Goal: Find specific page/section: Find specific page/section

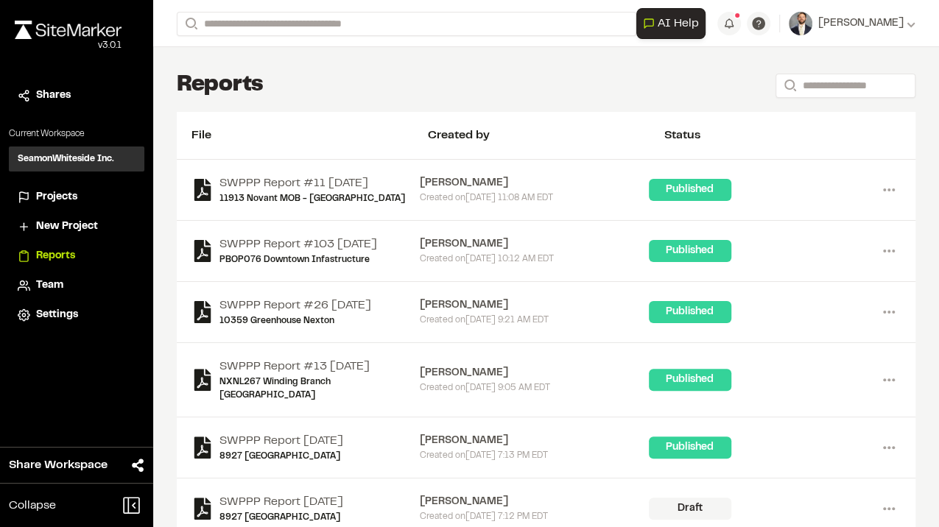
click at [76, 189] on span "Projects" at bounding box center [56, 197] width 41 height 16
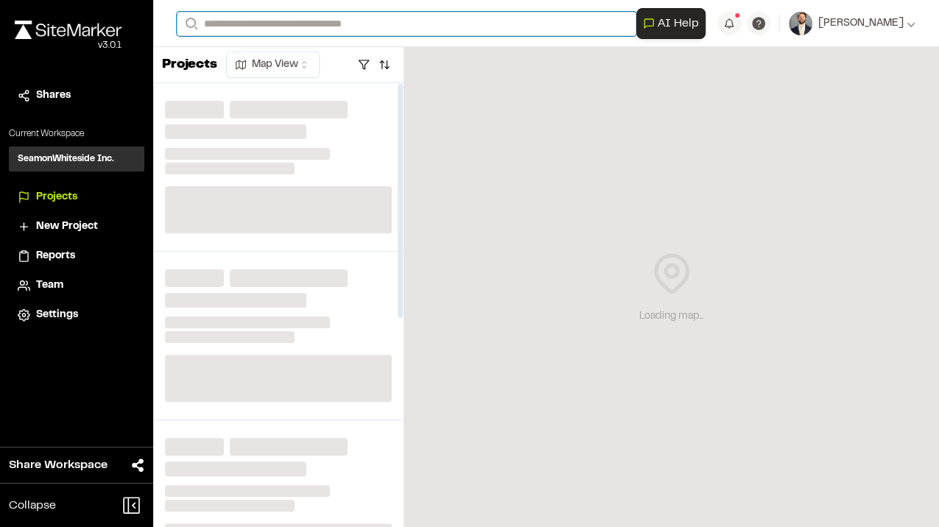
click at [244, 24] on input "Search" at bounding box center [406, 24] width 459 height 24
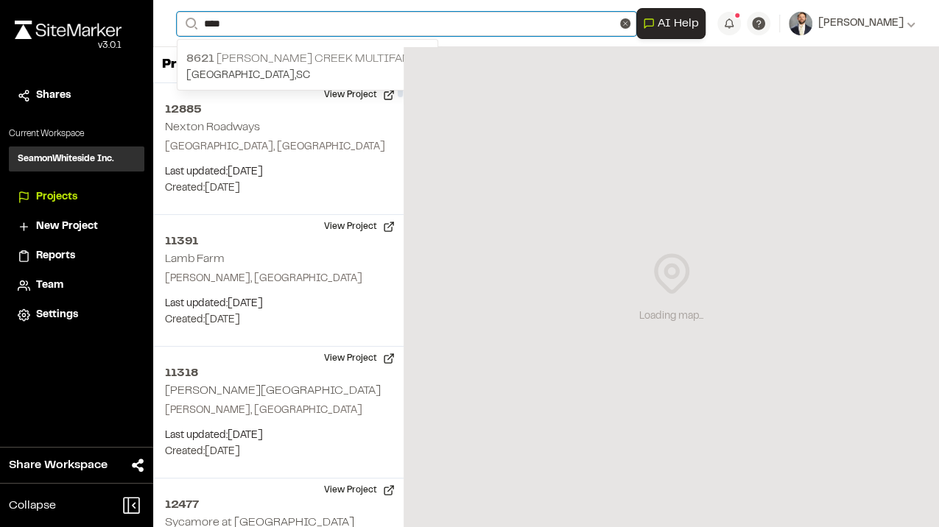
type input "****"
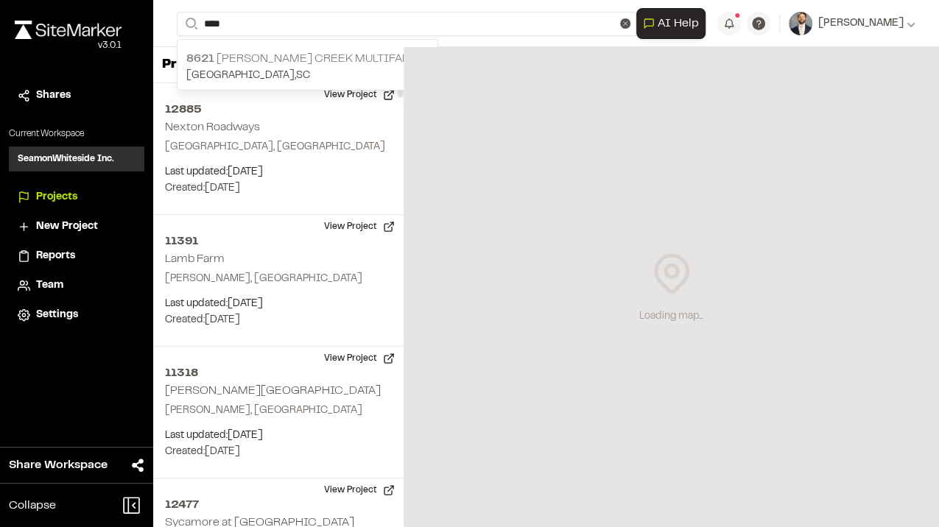
click at [261, 65] on p "8621 [PERSON_NAME] Creek Multifamily" at bounding box center [307, 59] width 242 height 18
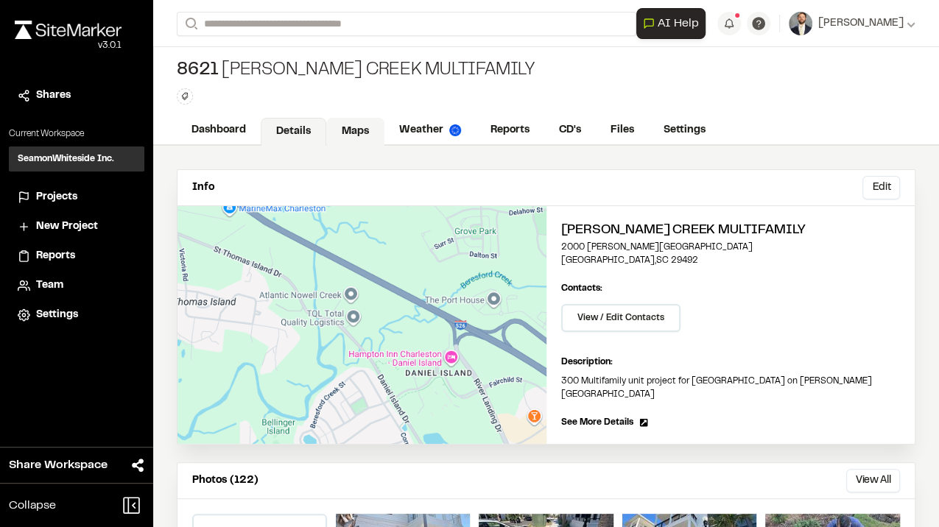
click at [354, 120] on link "Maps" at bounding box center [355, 132] width 58 height 28
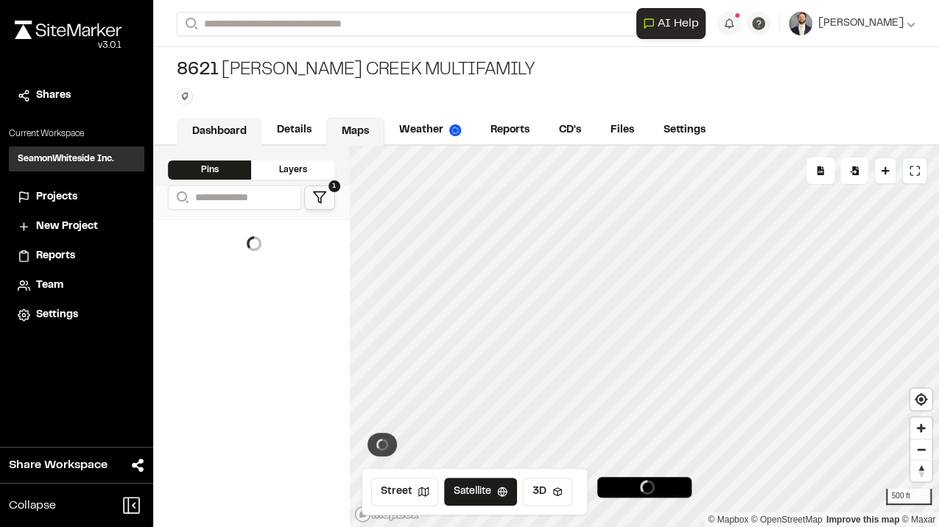
click at [232, 136] on link "Dashboard" at bounding box center [219, 132] width 85 height 28
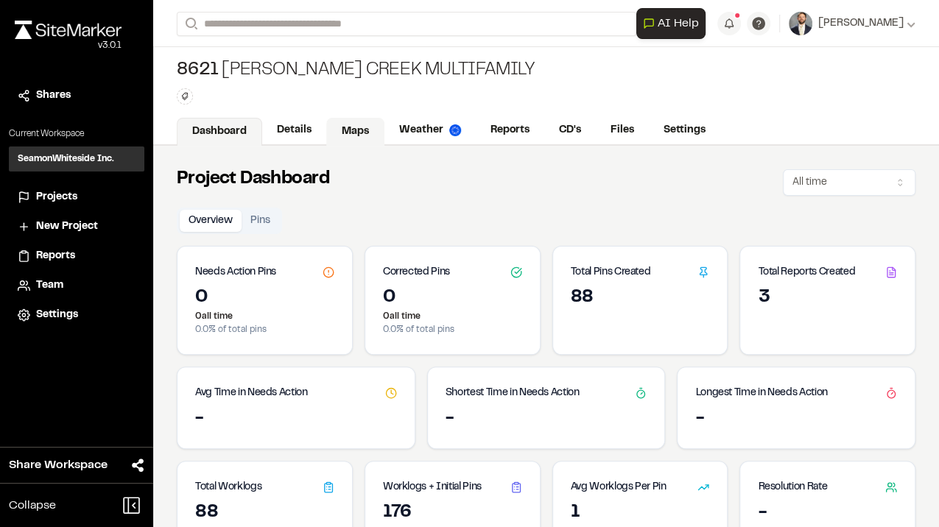
click at [361, 128] on link "Maps" at bounding box center [355, 132] width 58 height 28
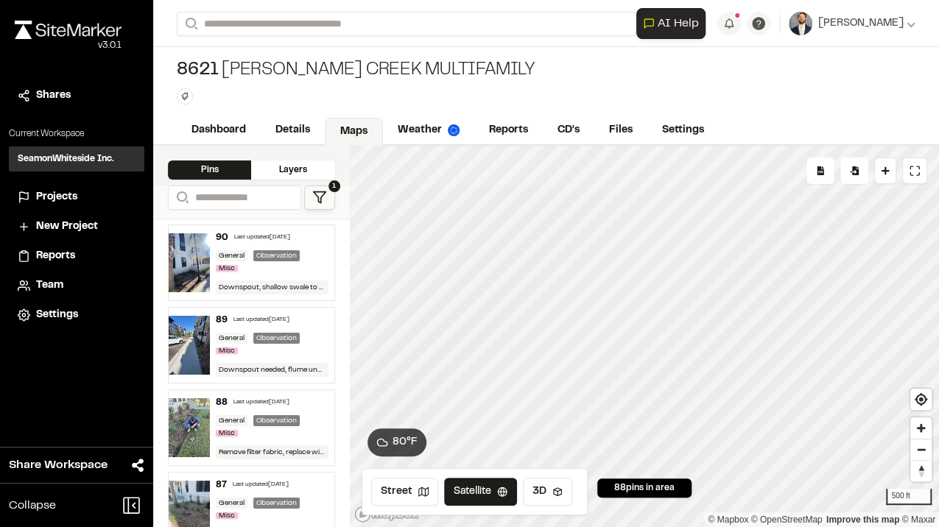
click at [321, 188] on button "1" at bounding box center [319, 198] width 31 height 24
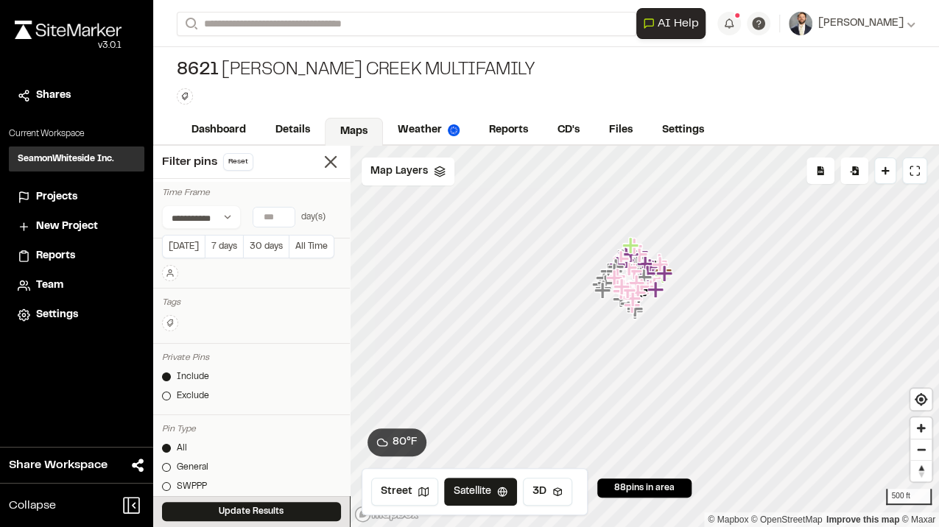
click at [271, 216] on input "number" at bounding box center [273, 217] width 41 height 19
click at [222, 248] on button "7 days" at bounding box center [224, 247] width 38 height 24
type input "*"
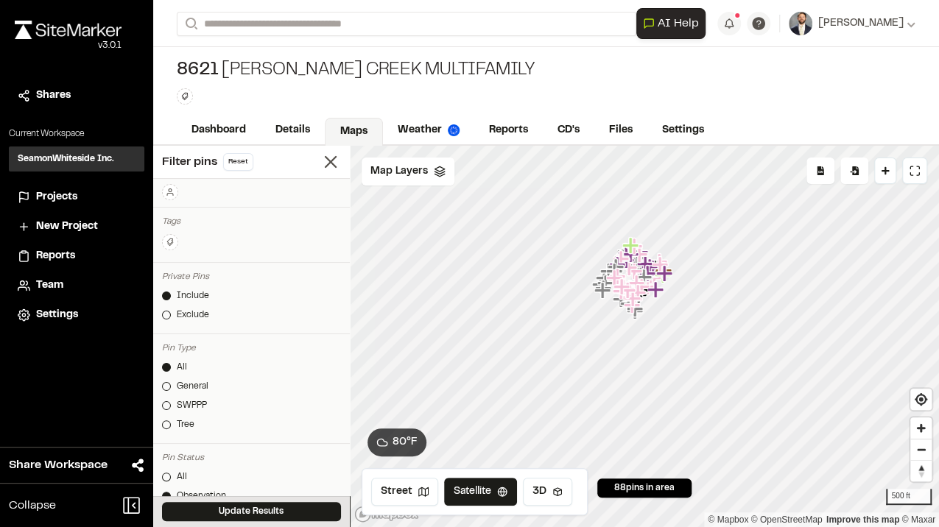
scroll to position [196, 0]
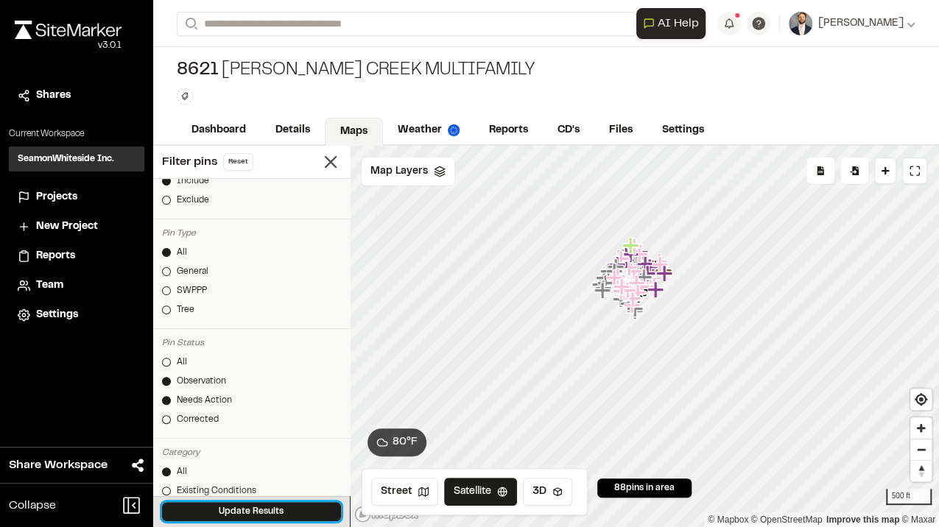
click at [289, 509] on button "Update Results" at bounding box center [251, 511] width 179 height 19
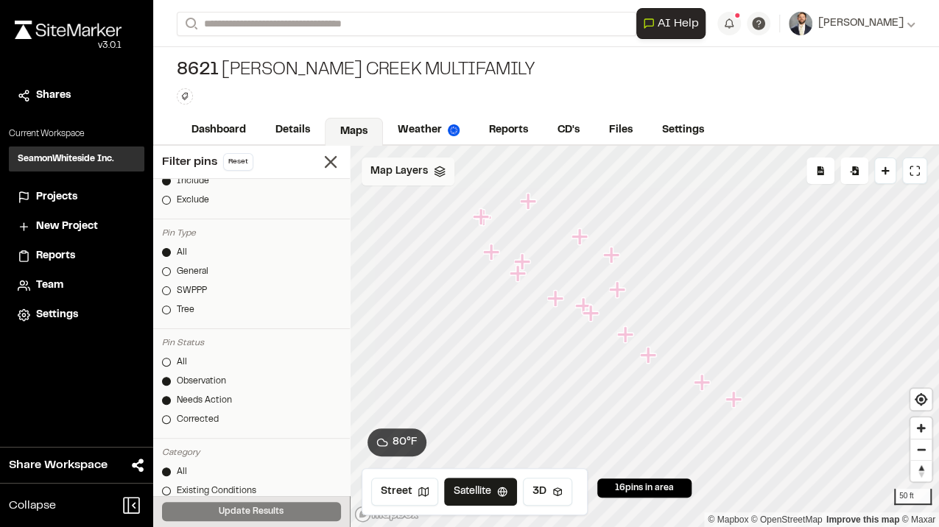
click at [423, 174] on span "Map Layers" at bounding box center [398, 171] width 57 height 16
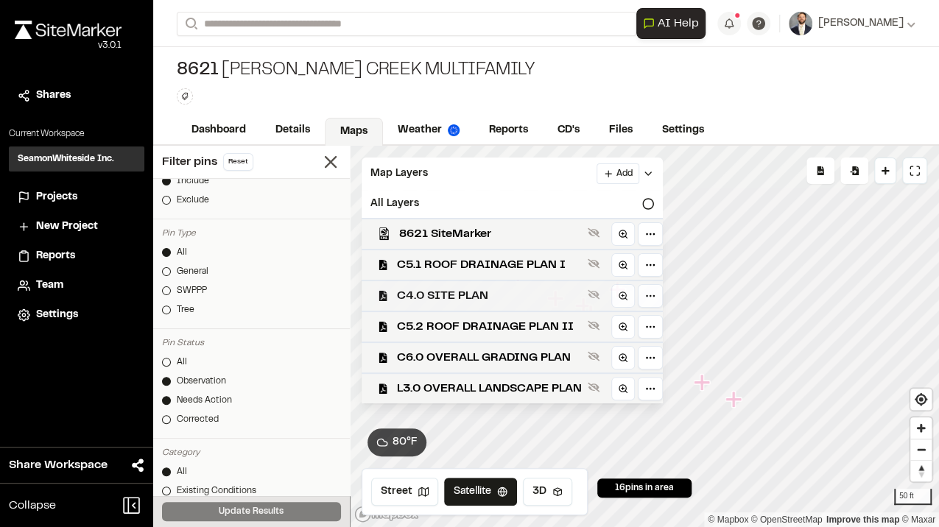
click at [480, 286] on div "C4.0 SITE PLAN" at bounding box center [506, 295] width 313 height 31
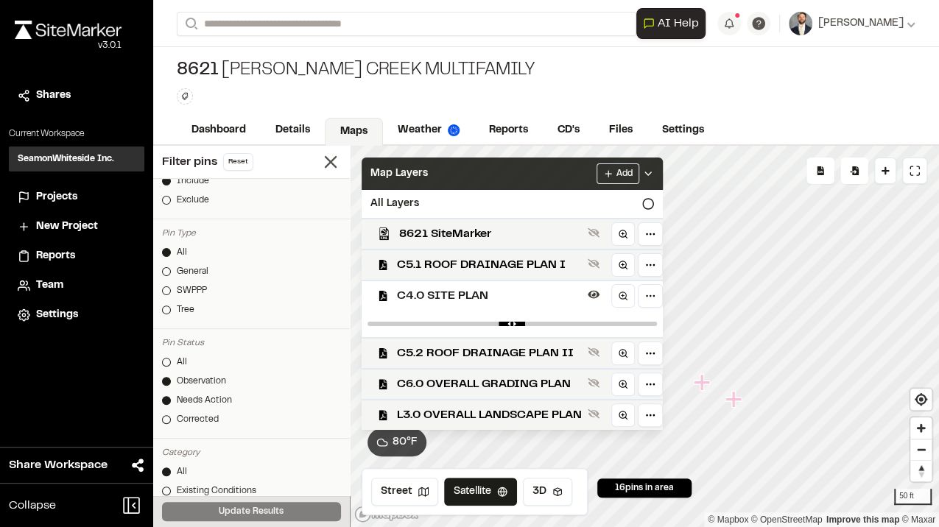
click at [496, 177] on div "Map Layers Add" at bounding box center [512, 174] width 301 height 32
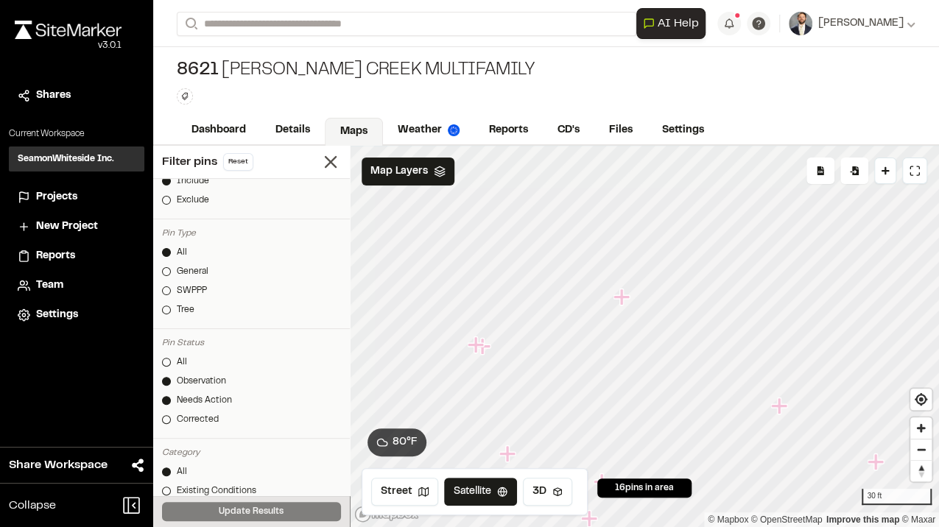
click at [619, 295] on icon "Map marker" at bounding box center [621, 297] width 16 height 16
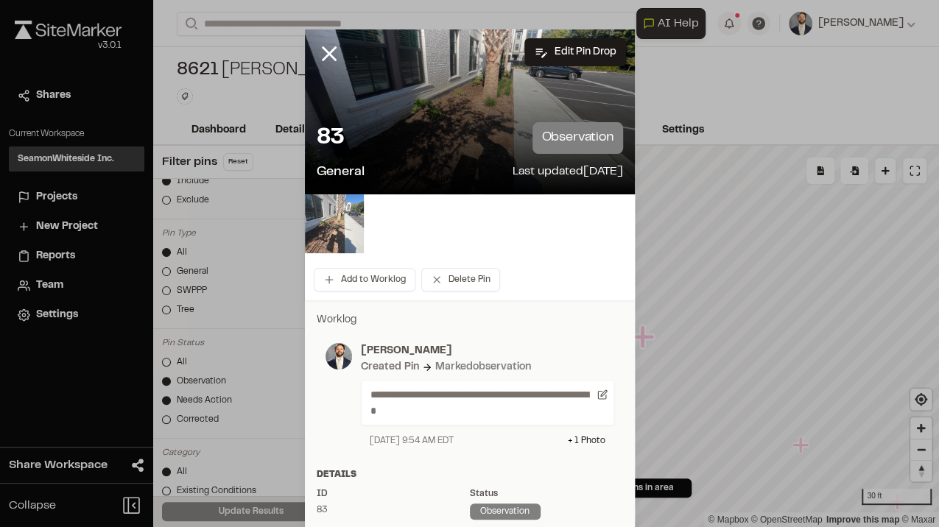
click at [317, 215] on img at bounding box center [334, 223] width 59 height 59
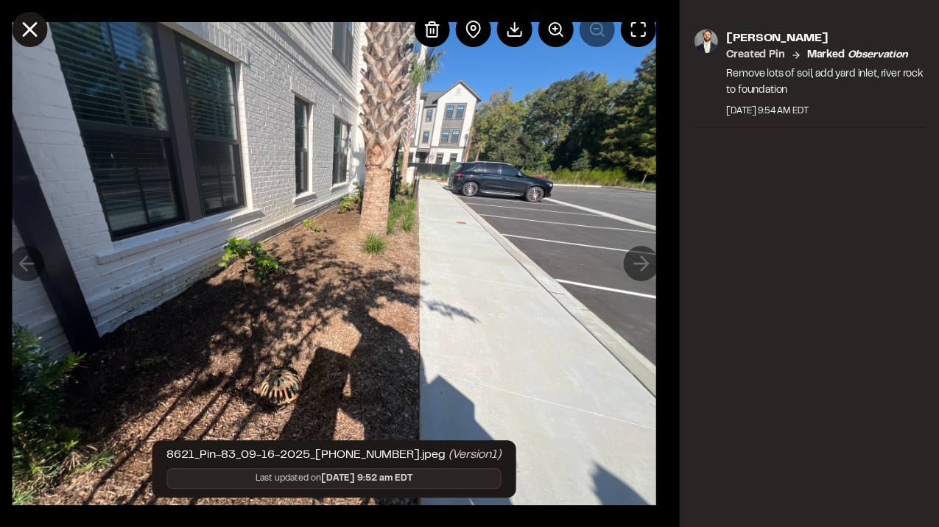
click at [34, 27] on icon at bounding box center [29, 29] width 25 height 25
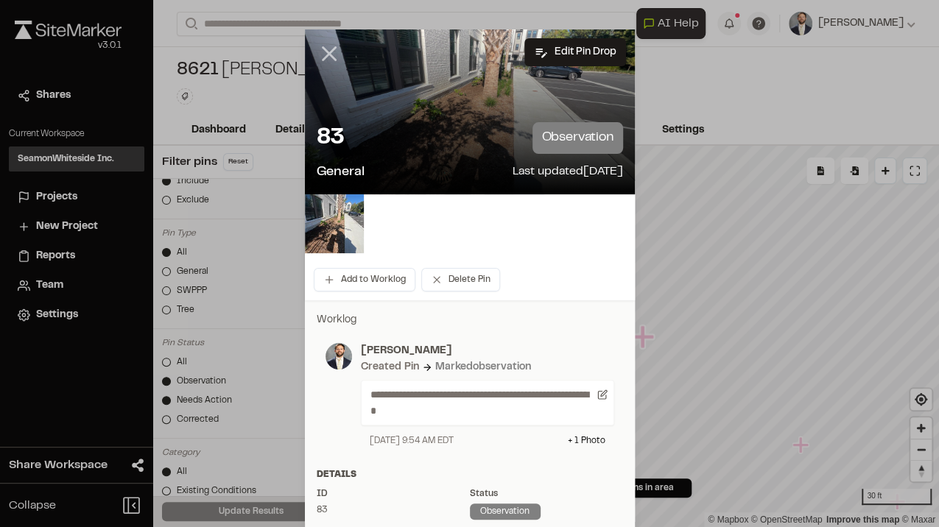
click at [331, 52] on icon at bounding box center [329, 53] width 25 height 25
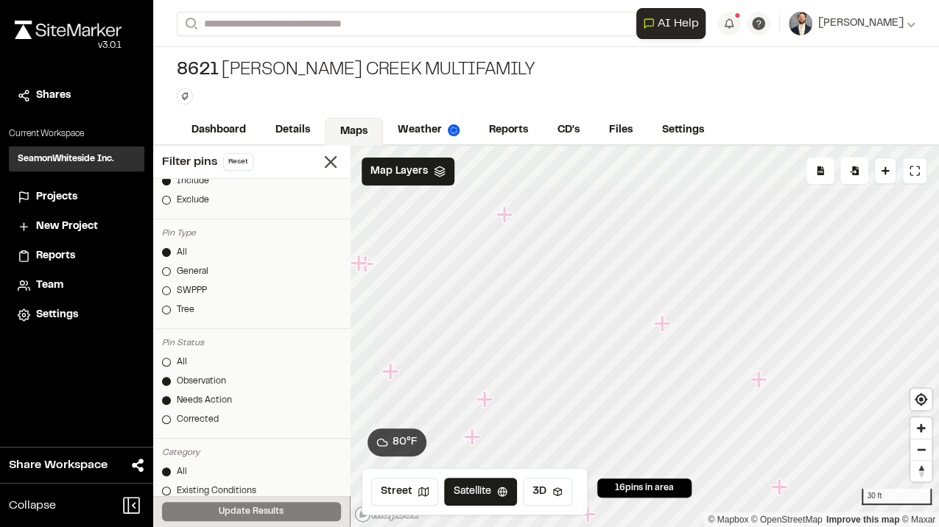
click at [507, 216] on icon "Map marker" at bounding box center [505, 214] width 19 height 19
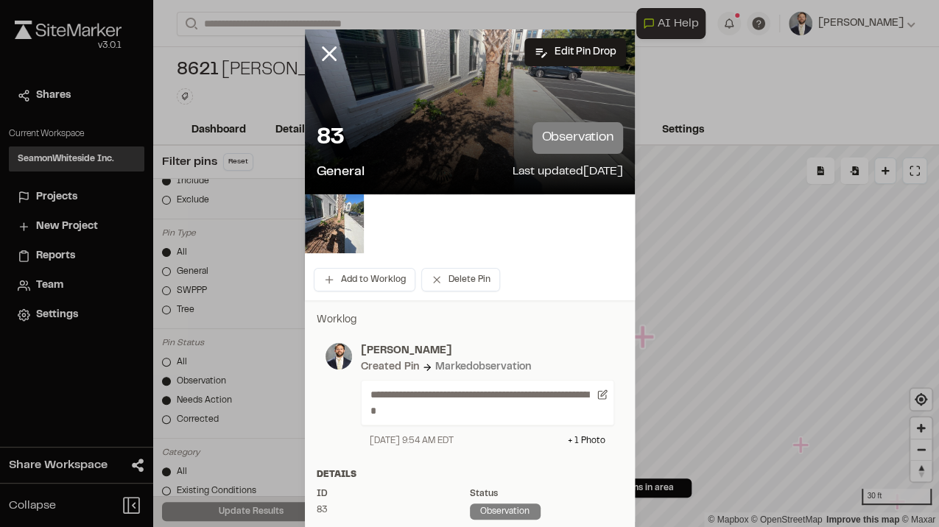
drag, startPoint x: 330, startPoint y: 52, endPoint x: 322, endPoint y: 50, distance: 7.5
click at [330, 52] on icon at bounding box center [329, 53] width 25 height 25
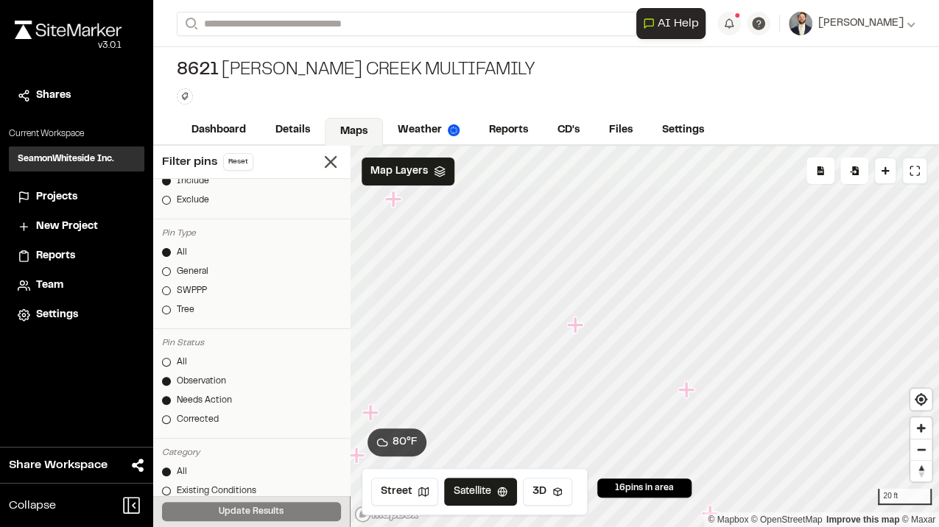
click at [577, 321] on icon "Map marker" at bounding box center [576, 325] width 19 height 19
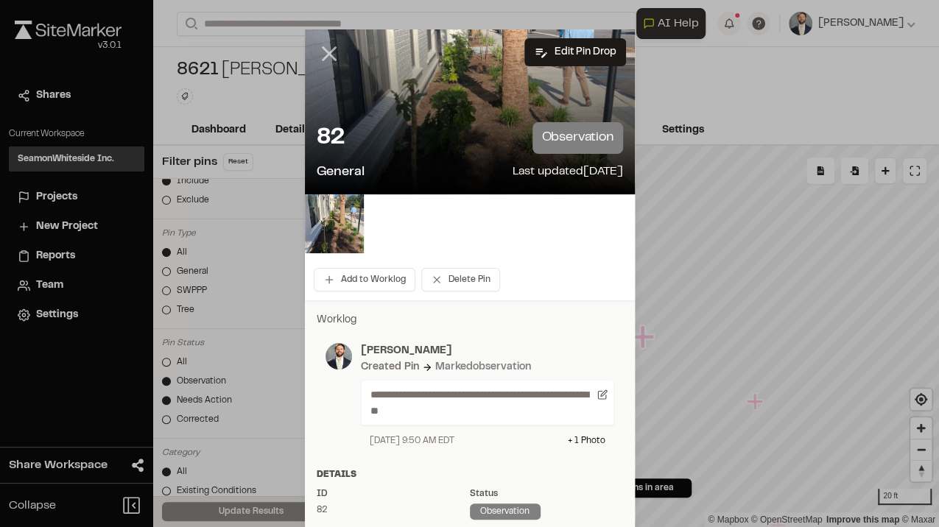
click at [327, 52] on line at bounding box center [328, 54] width 13 height 13
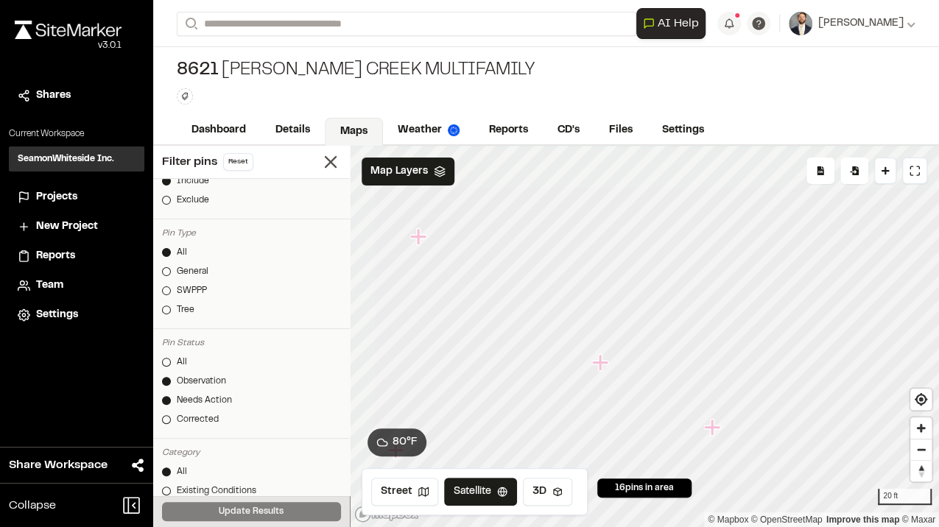
click at [601, 364] on icon "Map marker" at bounding box center [600, 362] width 16 height 16
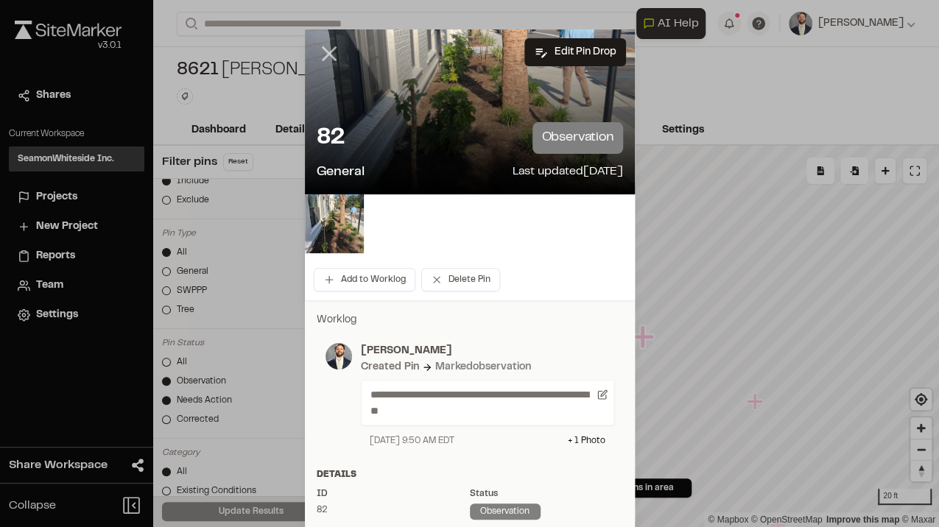
click at [328, 54] on icon at bounding box center [329, 53] width 25 height 25
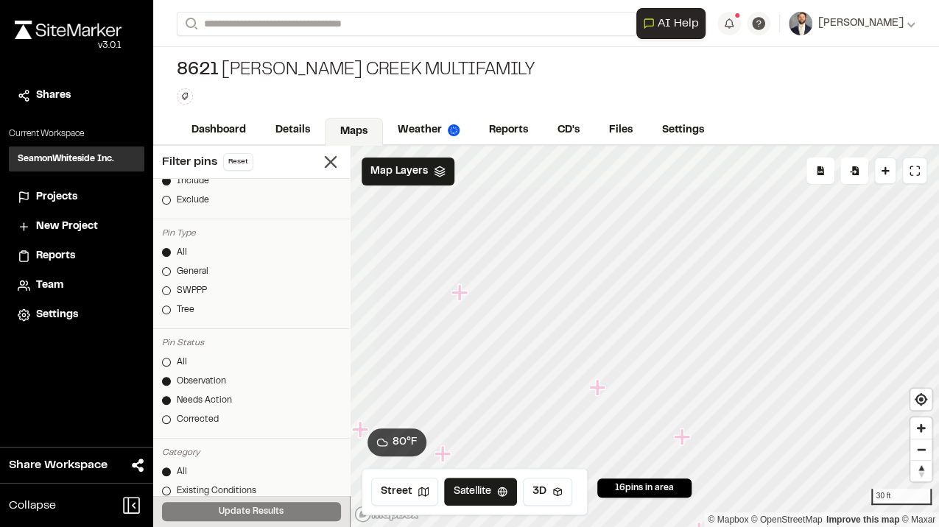
click at [594, 383] on icon "Map marker" at bounding box center [598, 387] width 19 height 19
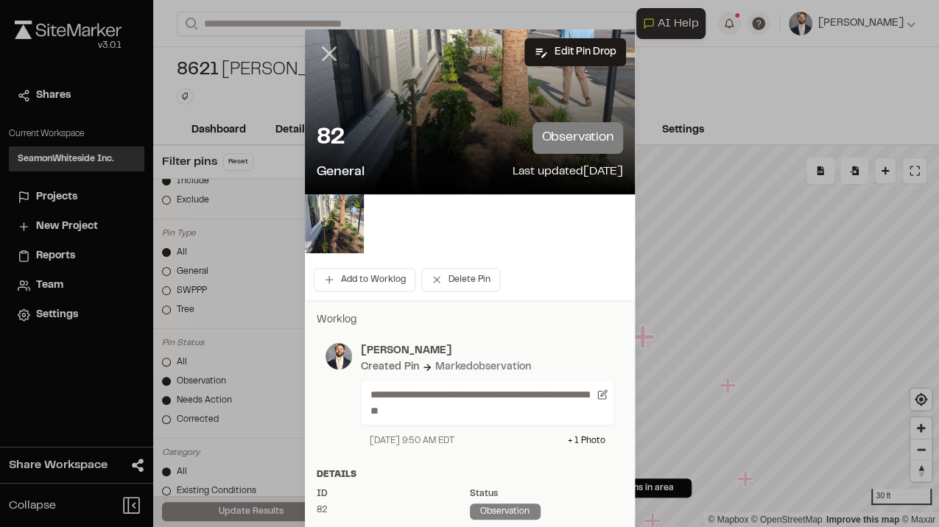
click at [328, 46] on icon at bounding box center [329, 53] width 25 height 25
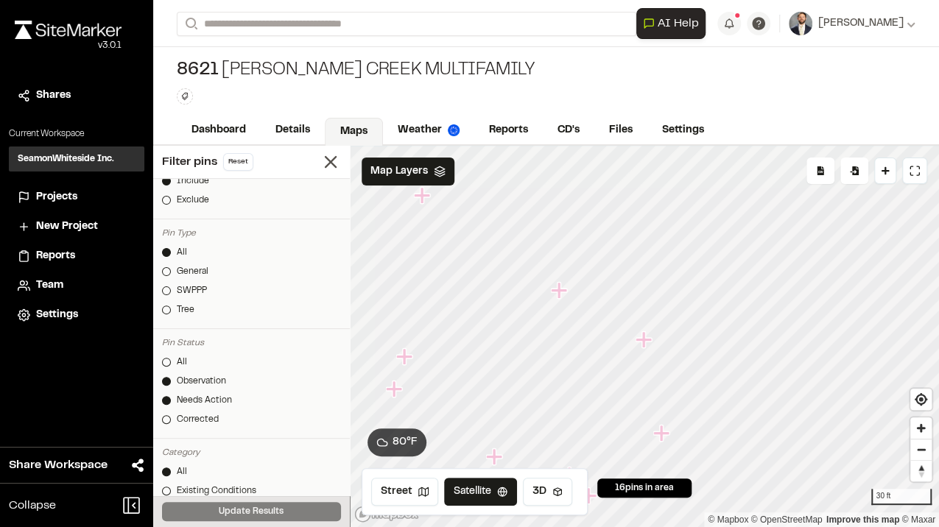
click at [648, 341] on icon "Map marker" at bounding box center [643, 339] width 16 height 16
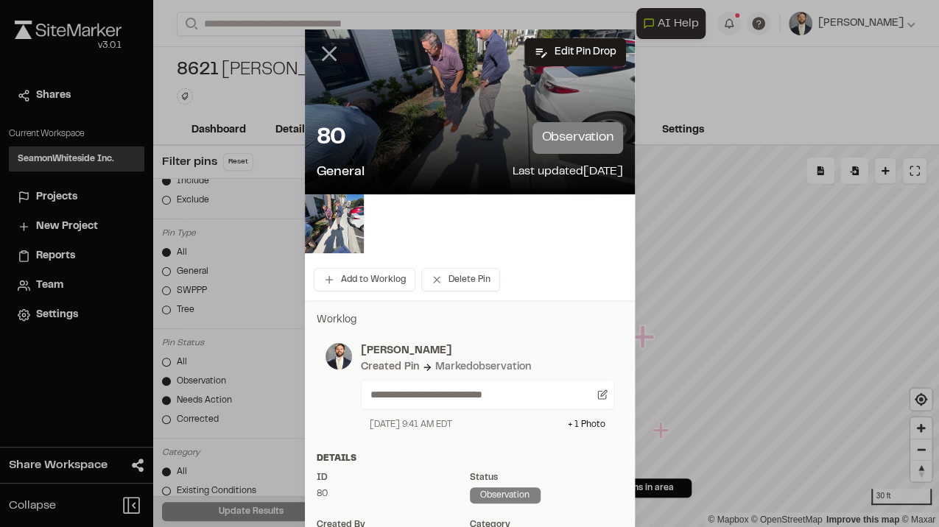
click at [323, 56] on line at bounding box center [328, 54] width 13 height 13
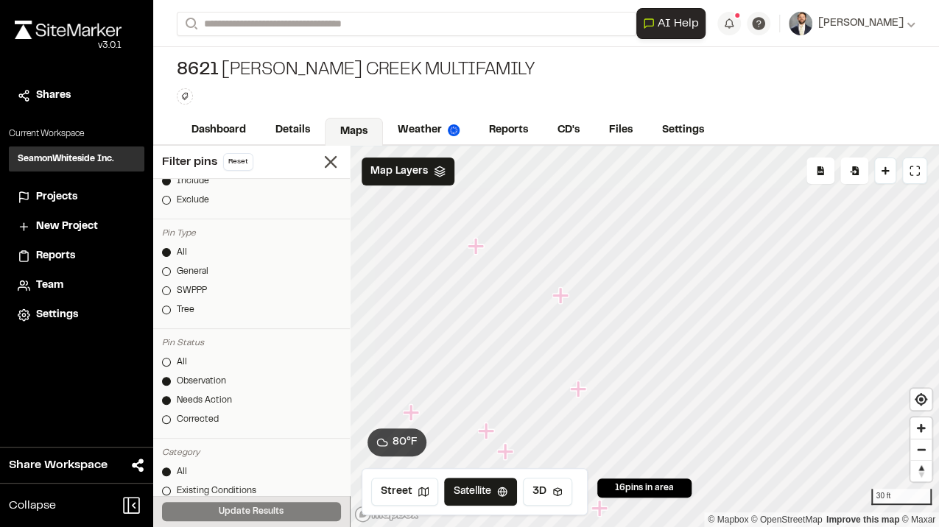
click at [561, 297] on icon "Map marker" at bounding box center [560, 295] width 16 height 16
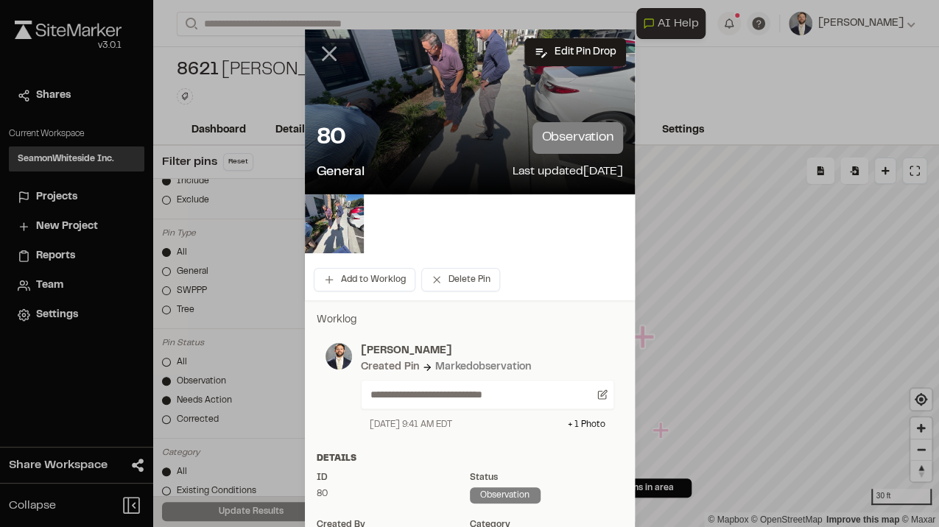
click at [322, 59] on icon at bounding box center [329, 53] width 25 height 25
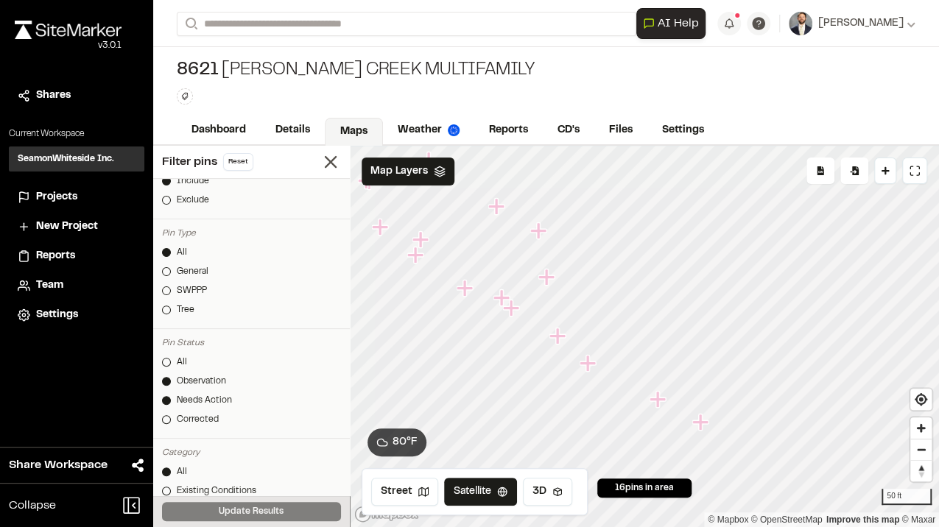
click at [542, 275] on icon "Map marker" at bounding box center [546, 277] width 16 height 16
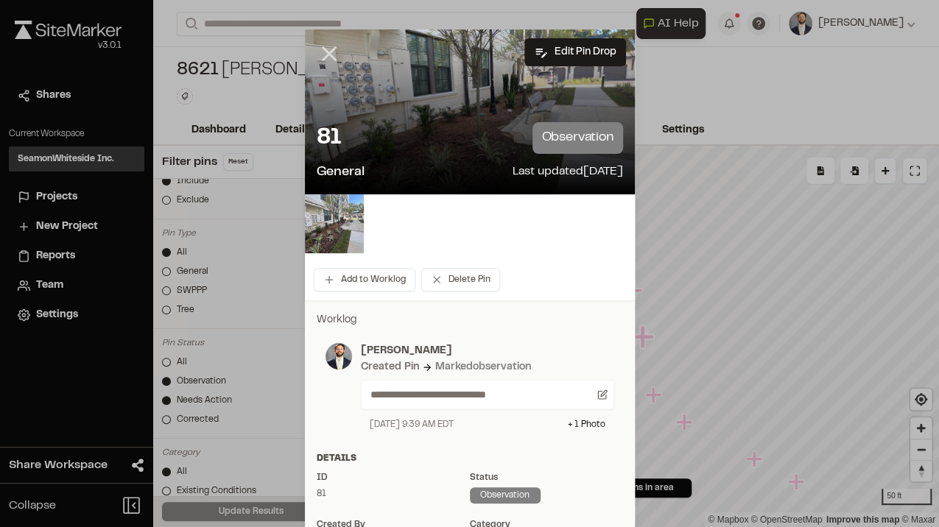
click at [322, 50] on line at bounding box center [328, 54] width 13 height 13
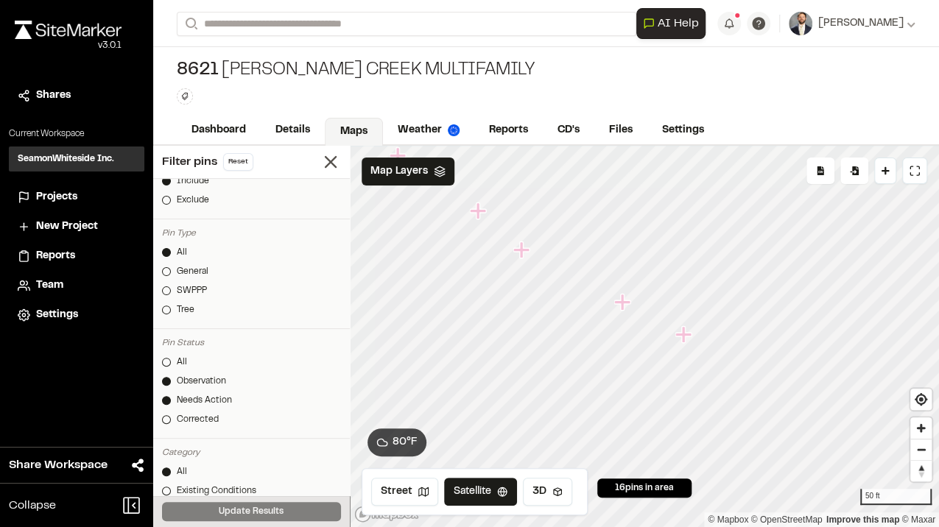
click at [681, 339] on icon "Map marker" at bounding box center [683, 334] width 16 height 16
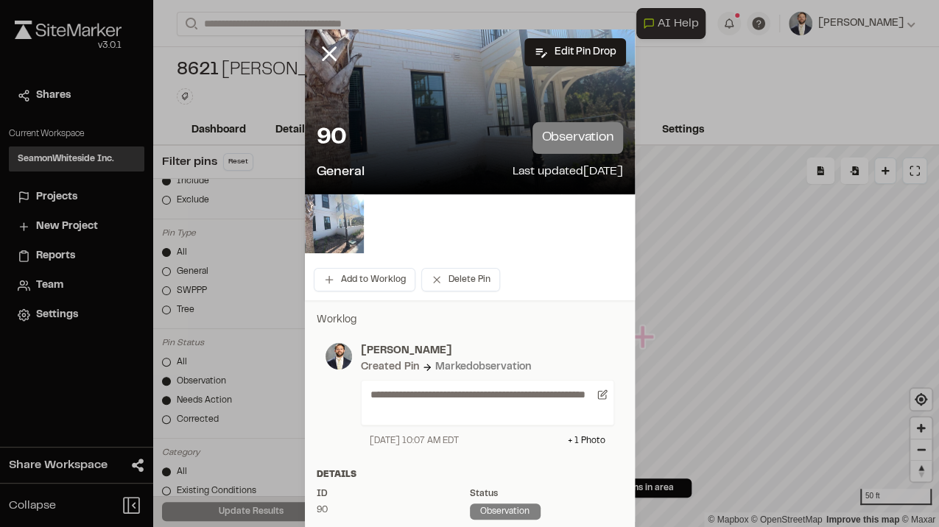
click at [319, 222] on img at bounding box center [334, 223] width 59 height 59
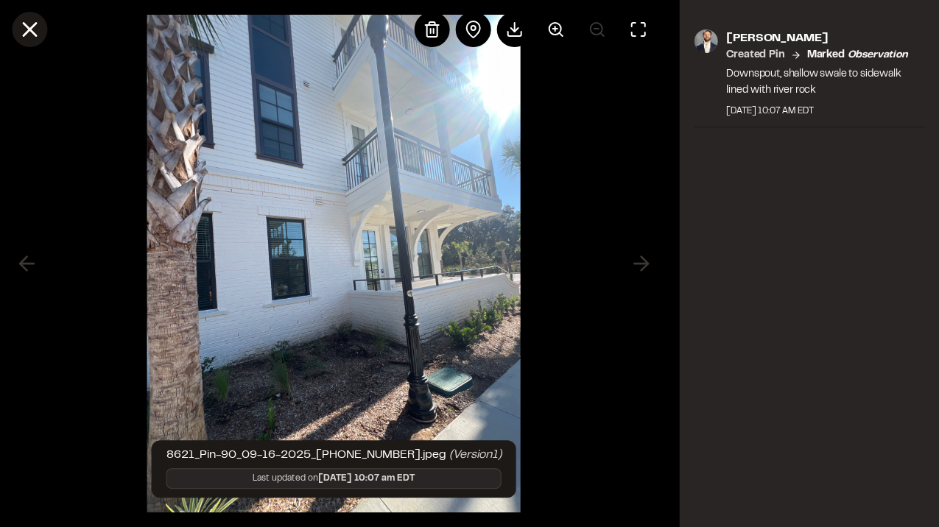
click at [35, 31] on icon at bounding box center [29, 29] width 25 height 25
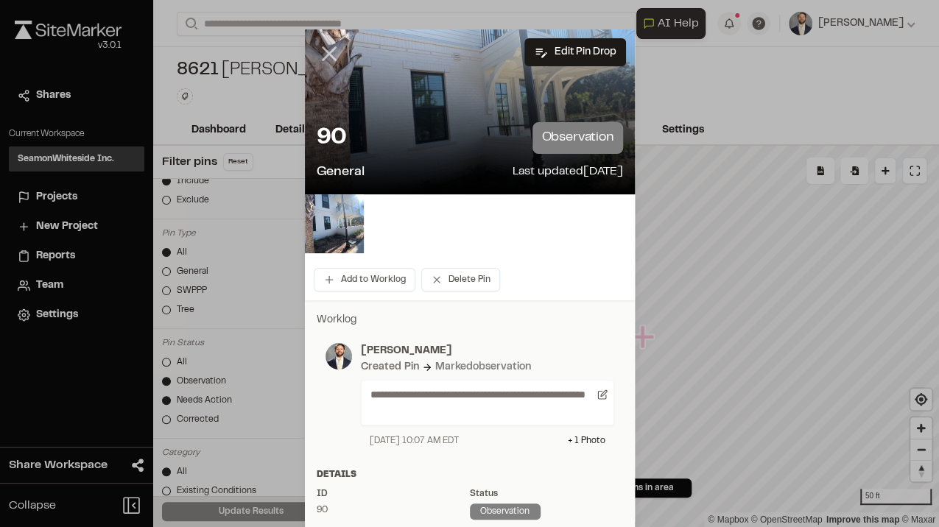
click at [322, 49] on line at bounding box center [328, 54] width 13 height 13
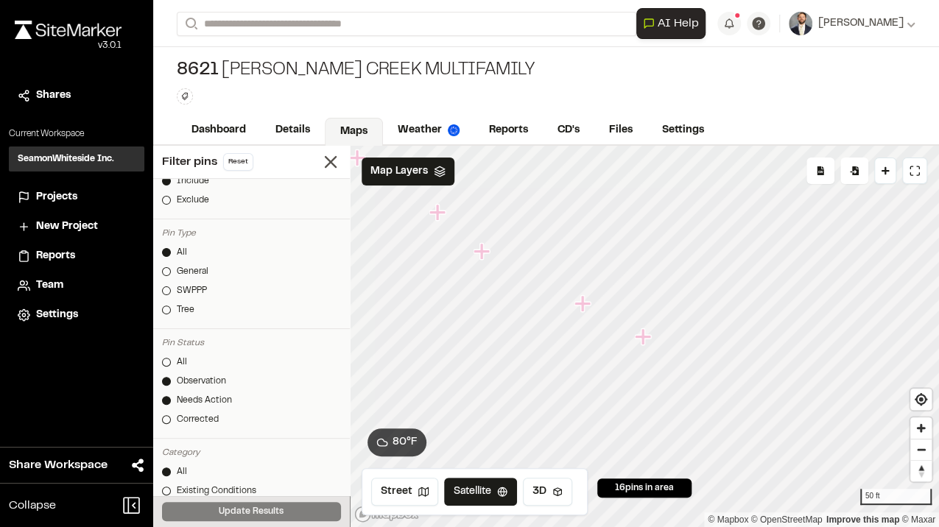
click at [641, 334] on icon "Map marker" at bounding box center [643, 336] width 16 height 16
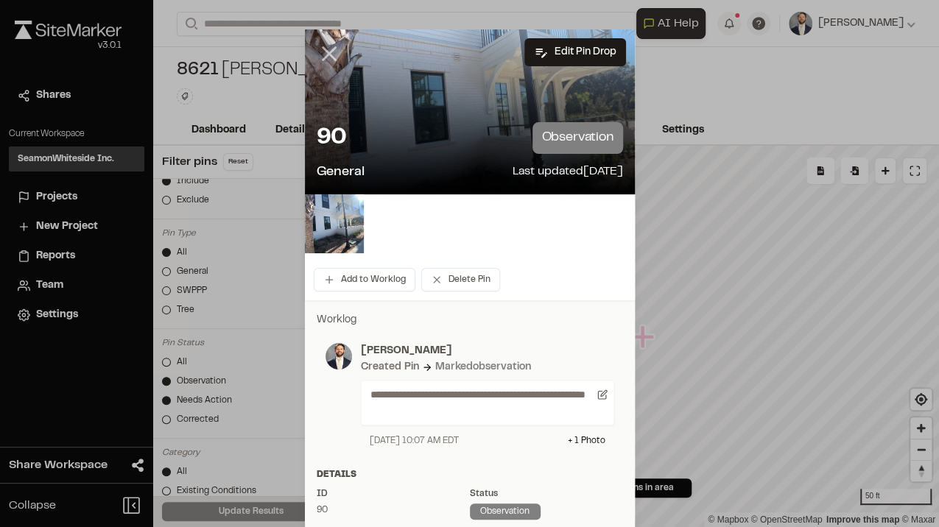
click at [331, 58] on icon at bounding box center [329, 53] width 25 height 25
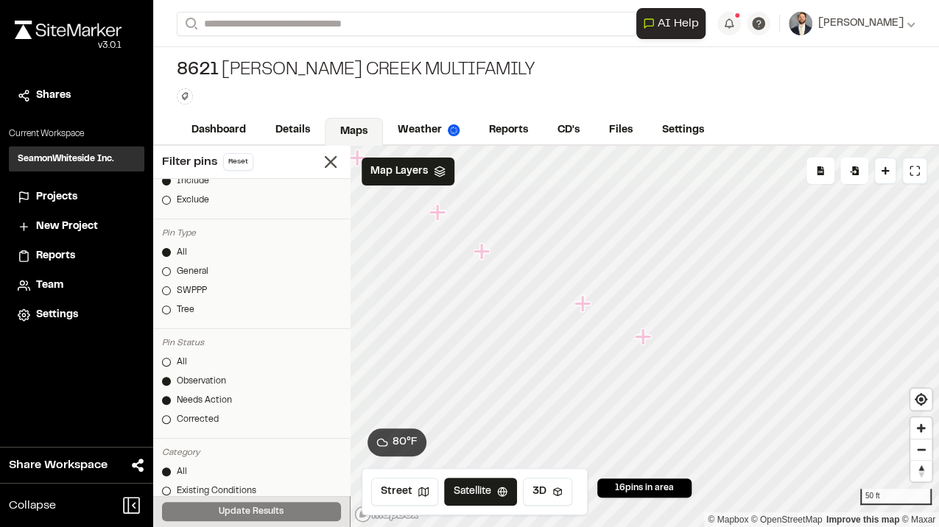
click at [583, 303] on icon "Map marker" at bounding box center [582, 303] width 16 height 16
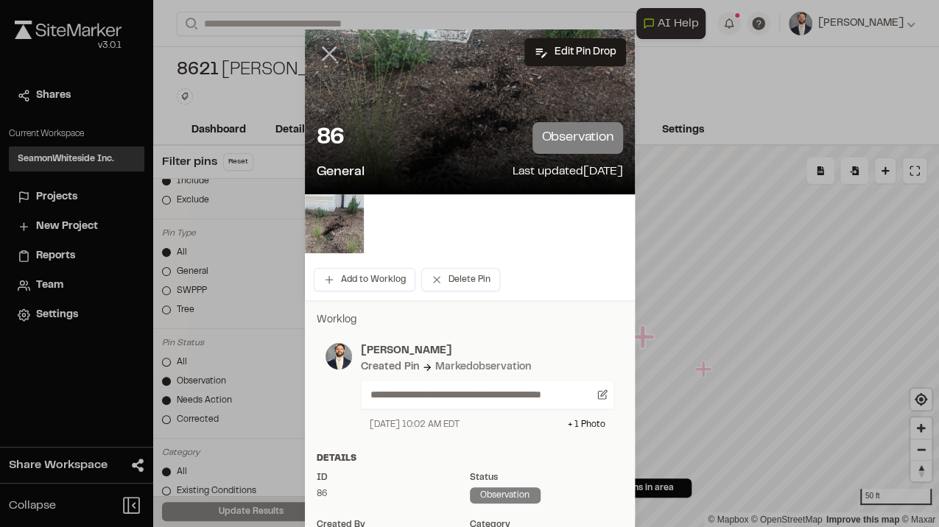
click at [326, 48] on icon at bounding box center [329, 53] width 25 height 25
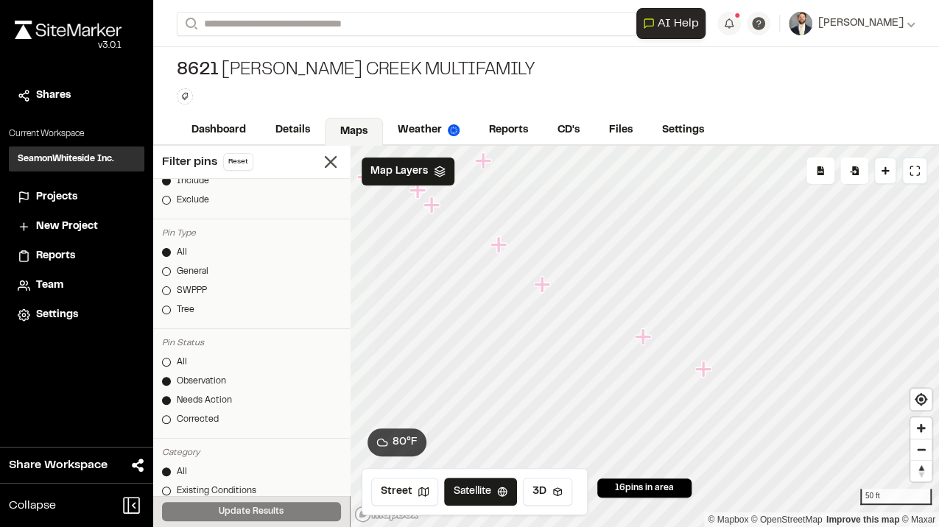
click at [543, 281] on icon "Map marker" at bounding box center [542, 284] width 16 height 16
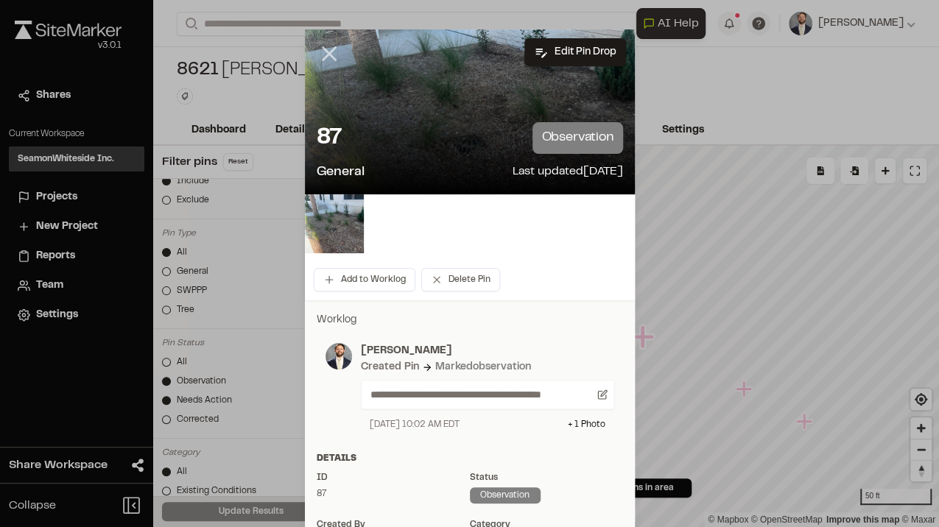
click at [328, 50] on line at bounding box center [328, 54] width 13 height 13
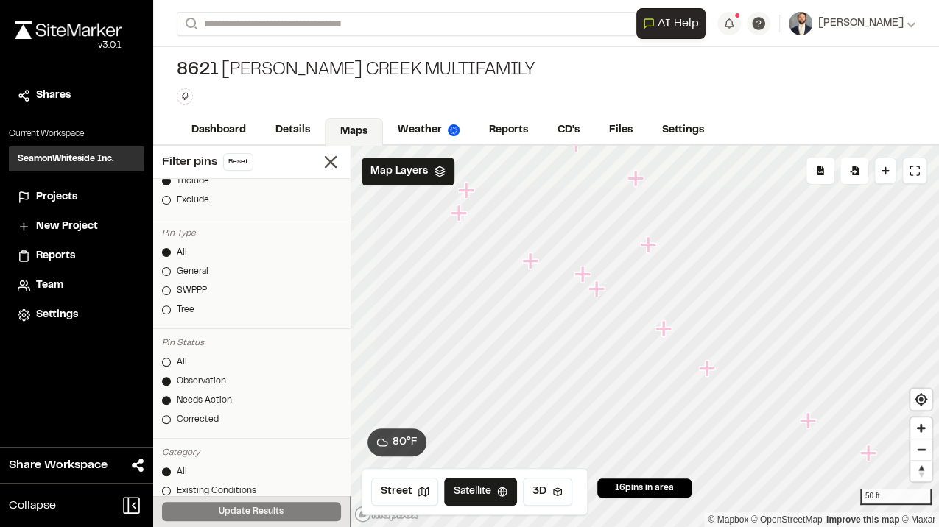
click at [592, 290] on icon "Map marker" at bounding box center [597, 289] width 19 height 19
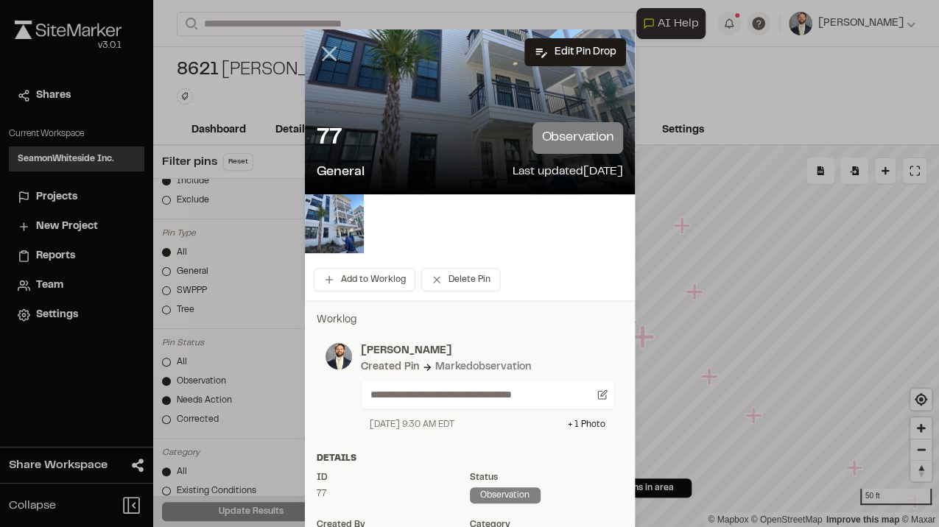
click at [324, 52] on line at bounding box center [328, 54] width 13 height 13
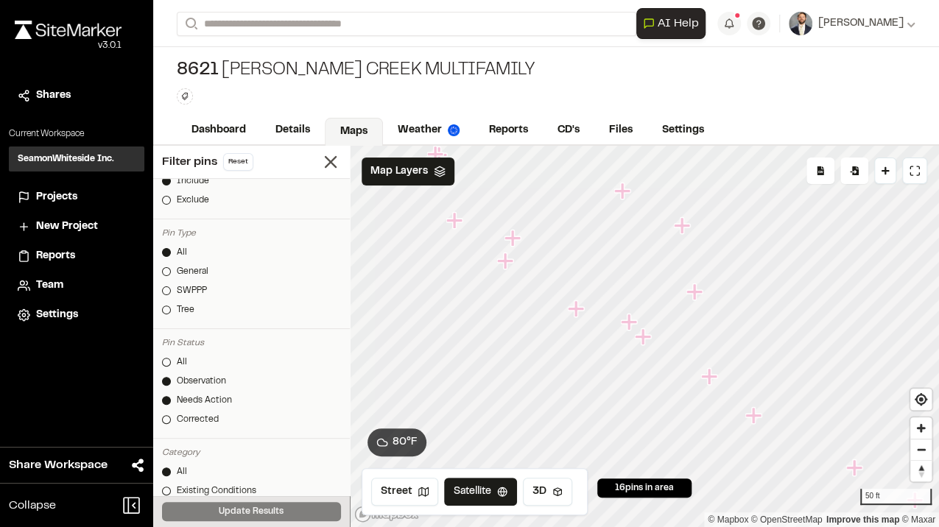
click at [709, 377] on icon "Map marker" at bounding box center [709, 376] width 16 height 16
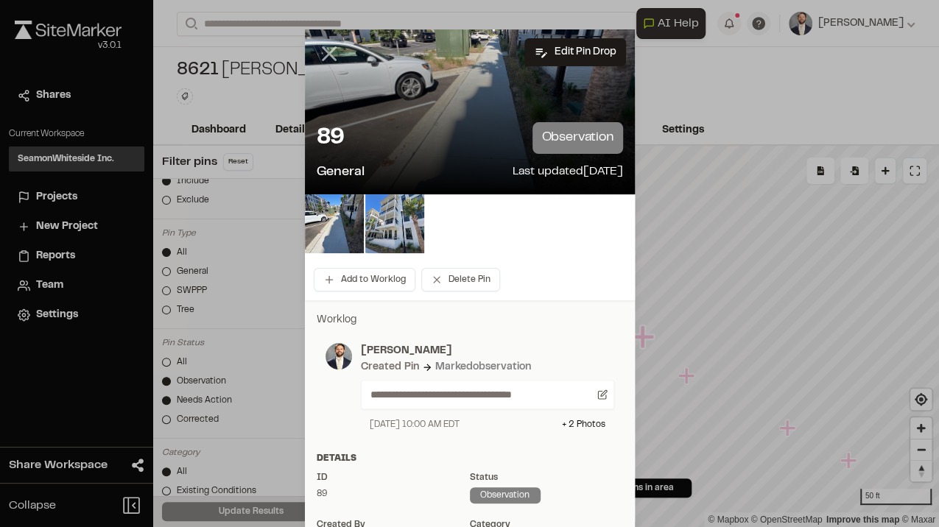
click at [325, 49] on icon at bounding box center [329, 53] width 25 height 25
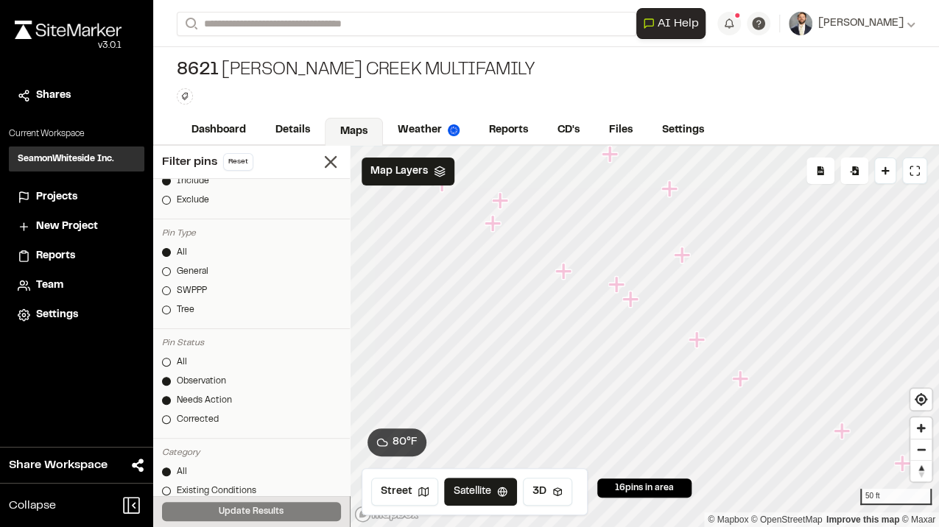
click at [629, 303] on icon "Map marker" at bounding box center [630, 299] width 16 height 16
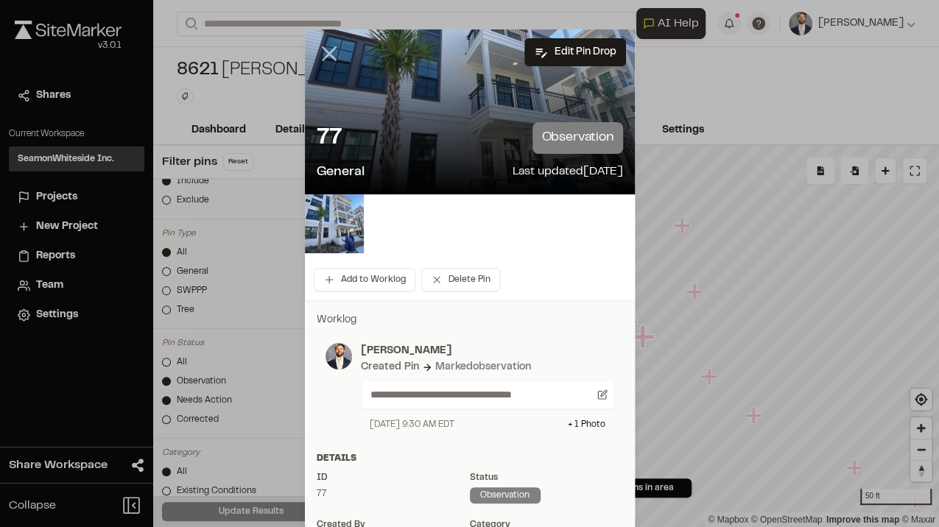
click at [326, 50] on icon at bounding box center [329, 53] width 25 height 25
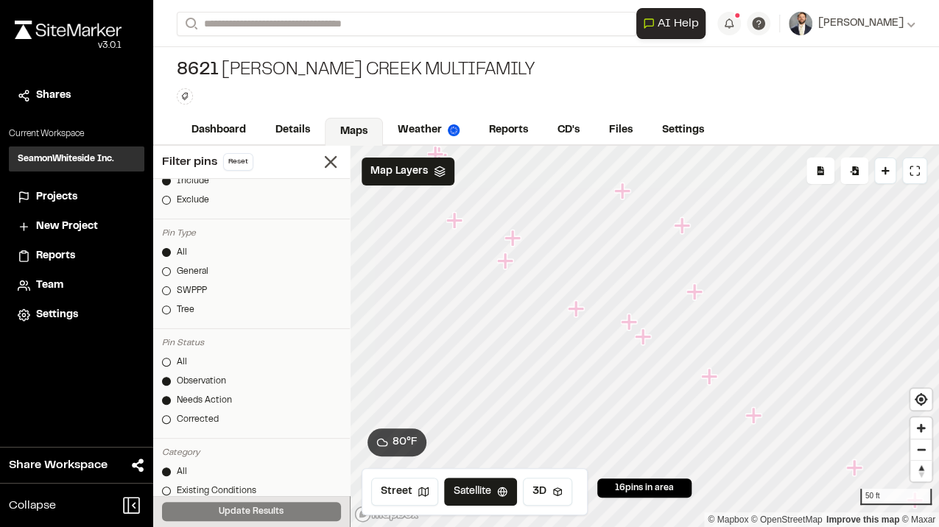
click at [629, 324] on icon "Map marker" at bounding box center [629, 322] width 16 height 16
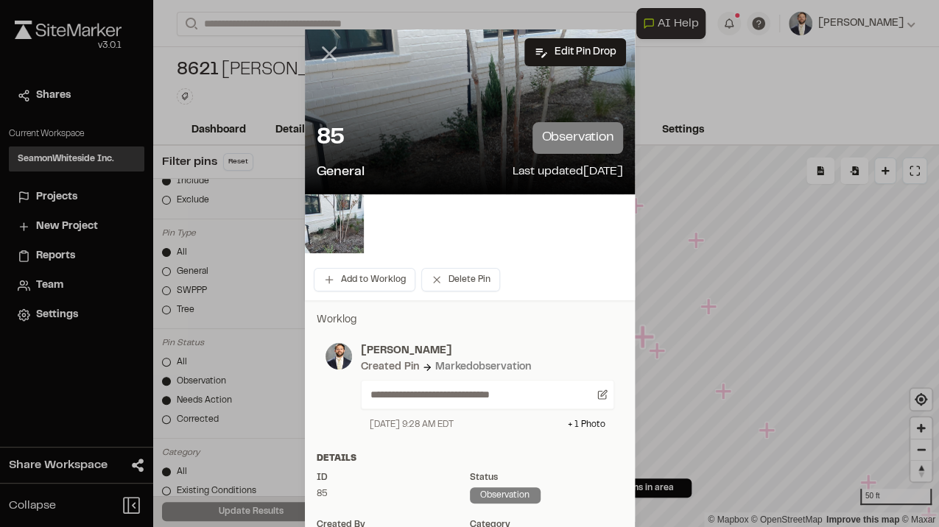
click at [335, 53] on icon at bounding box center [329, 53] width 25 height 25
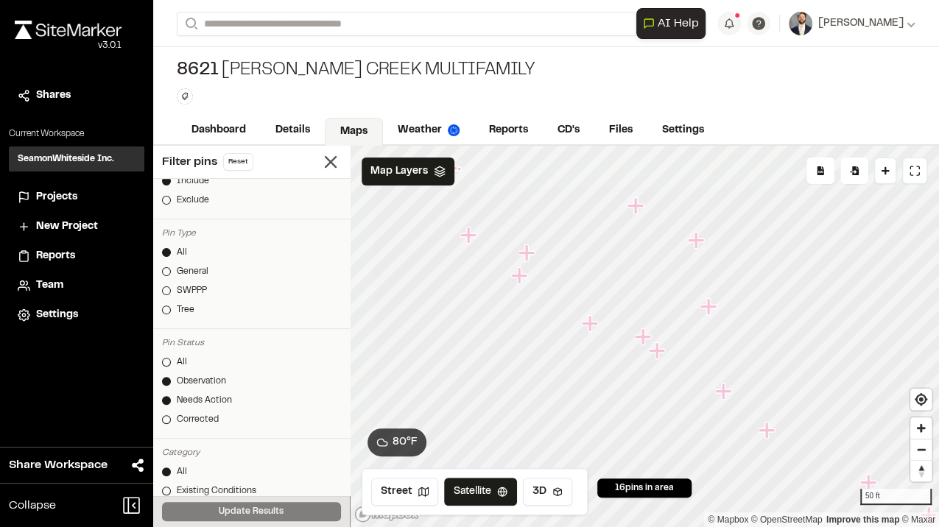
click at [589, 321] on icon "Map marker" at bounding box center [590, 323] width 16 height 16
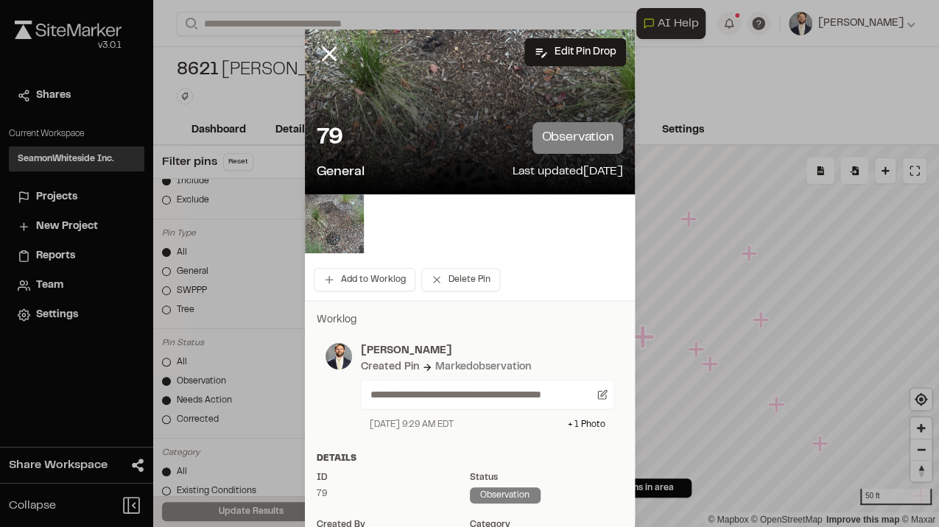
click at [322, 58] on icon at bounding box center [329, 53] width 25 height 25
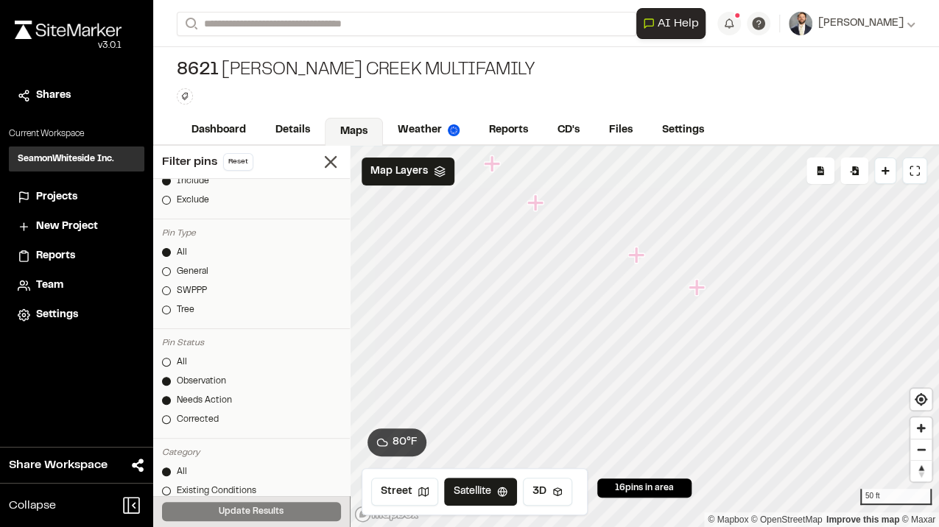
click at [699, 286] on icon "Map marker" at bounding box center [696, 287] width 16 height 16
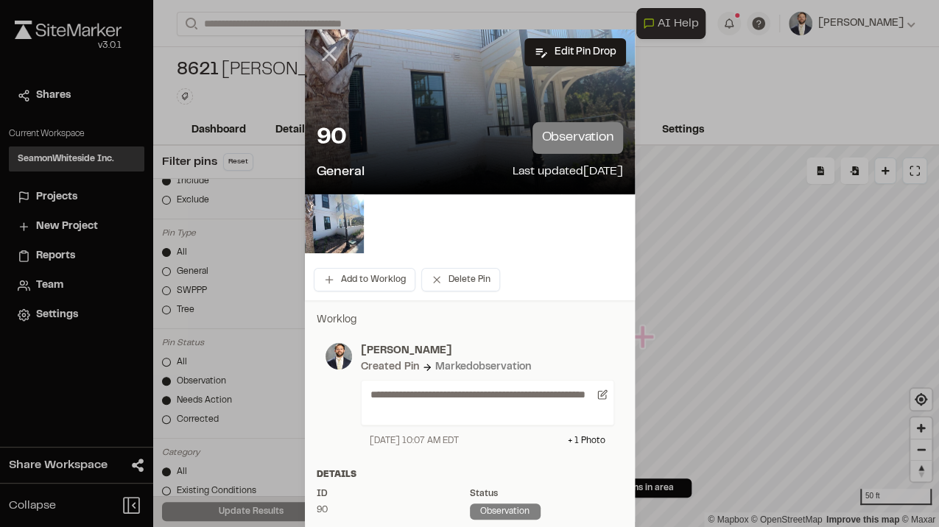
click at [326, 56] on line at bounding box center [328, 54] width 13 height 13
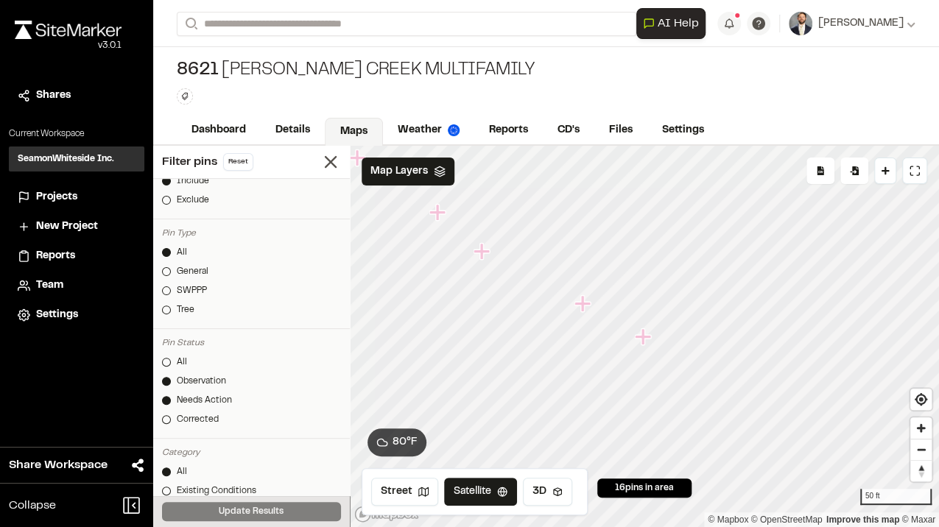
click at [583, 305] on icon "Map marker" at bounding box center [582, 303] width 16 height 16
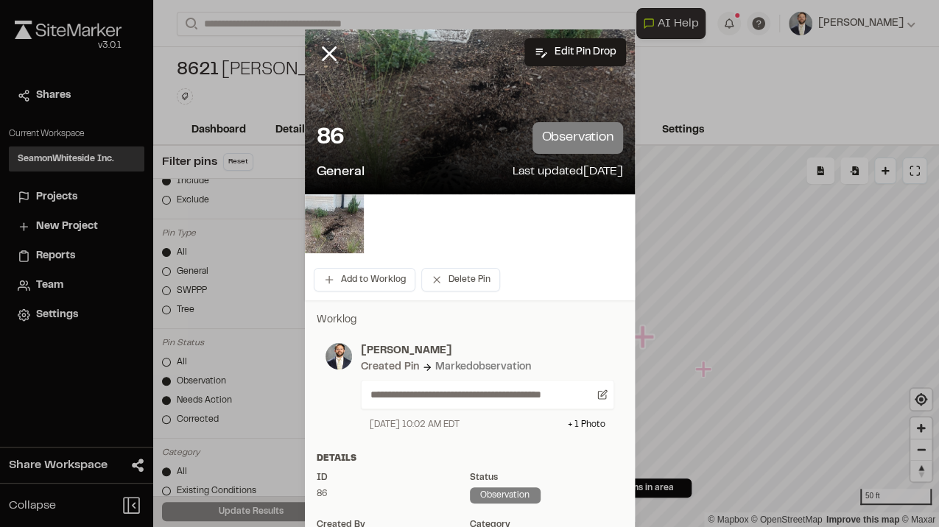
drag, startPoint x: 327, startPoint y: 47, endPoint x: 333, endPoint y: 57, distance: 11.9
click at [326, 47] on icon at bounding box center [329, 53] width 25 height 25
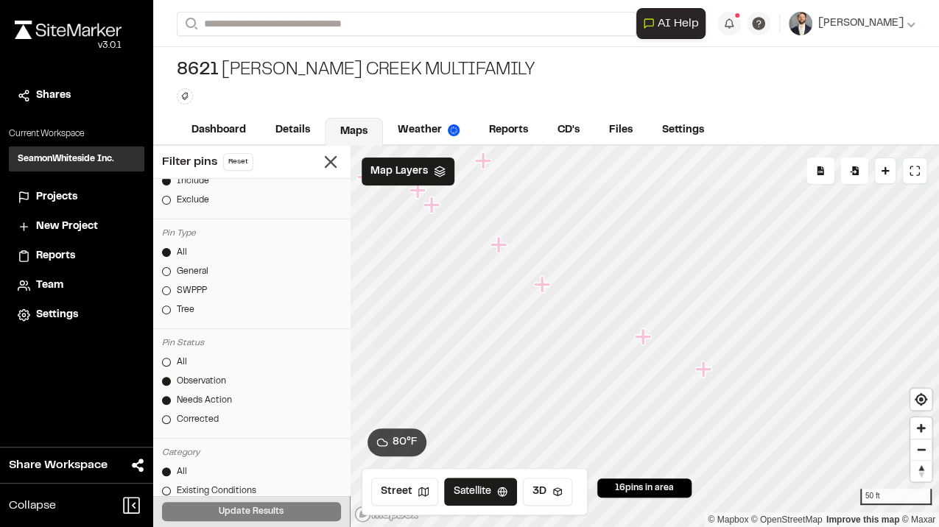
click at [540, 284] on icon "Map marker" at bounding box center [542, 284] width 16 height 16
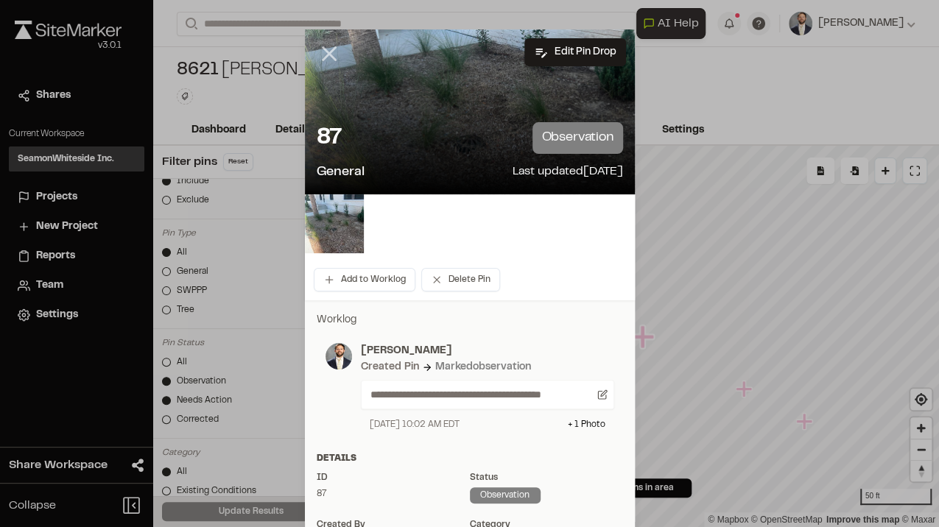
click at [322, 48] on line at bounding box center [328, 54] width 13 height 13
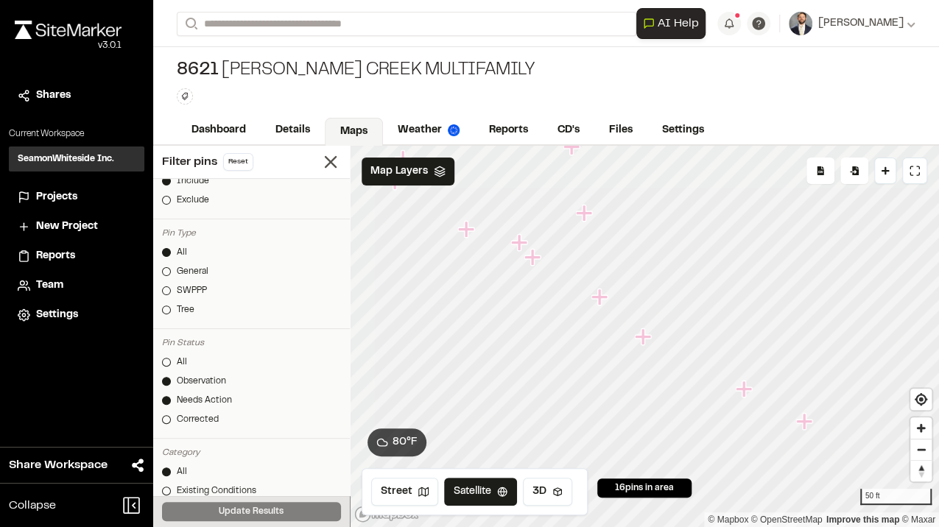
click at [602, 296] on icon "Map marker" at bounding box center [599, 297] width 16 height 16
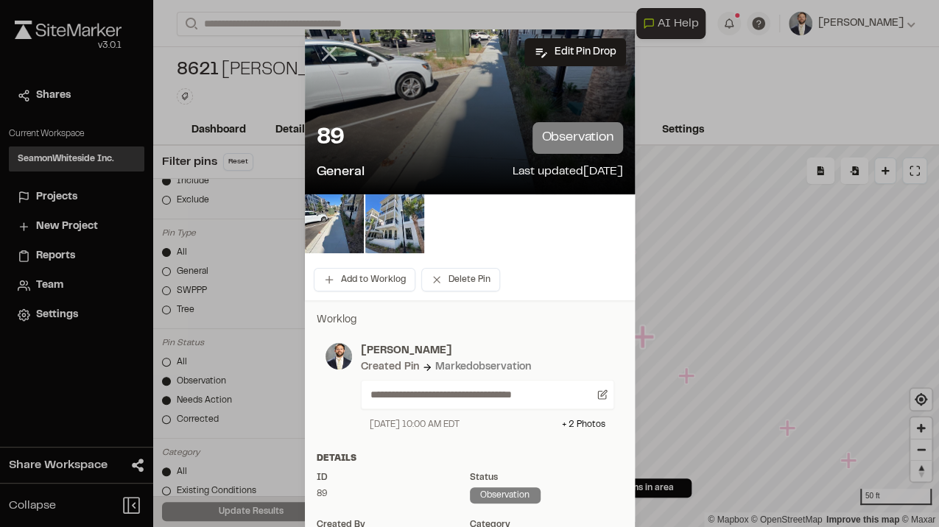
click at [330, 49] on line at bounding box center [328, 54] width 13 height 13
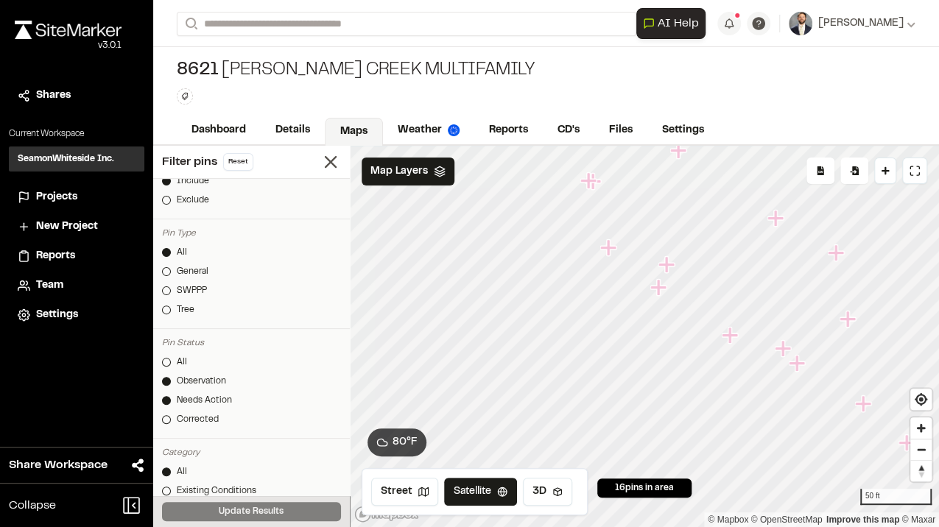
click at [731, 334] on icon "Map marker" at bounding box center [730, 335] width 16 height 16
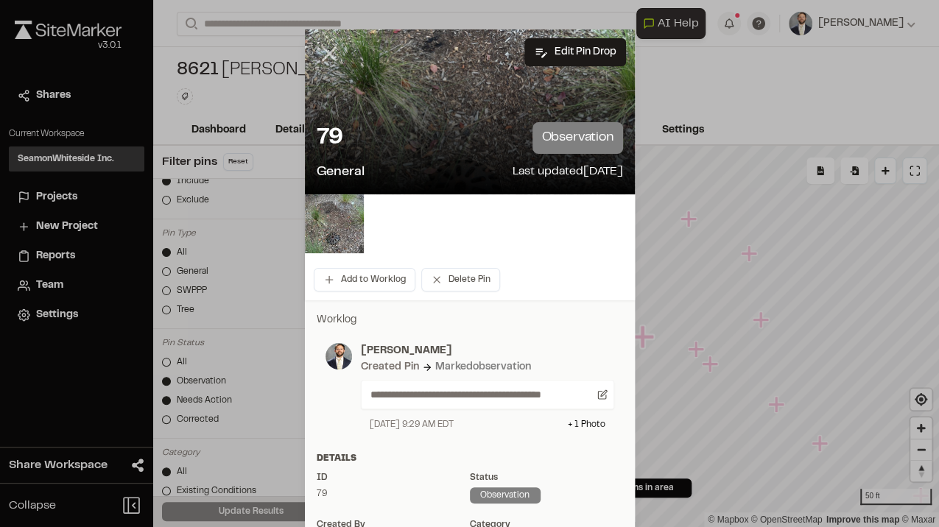
click at [325, 46] on icon at bounding box center [329, 53] width 25 height 25
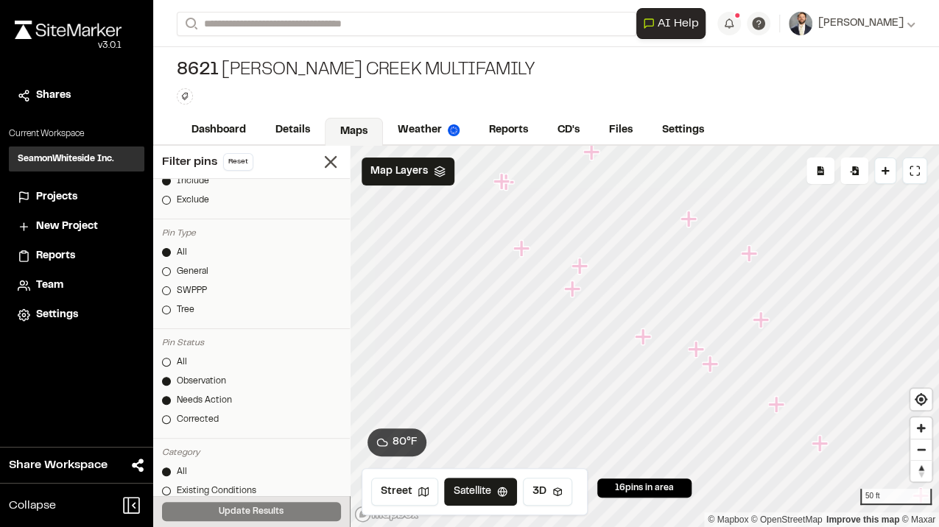
click at [571, 294] on icon "Map marker" at bounding box center [572, 289] width 16 height 16
click at [713, 388] on icon "Map marker" at bounding box center [713, 383] width 16 height 16
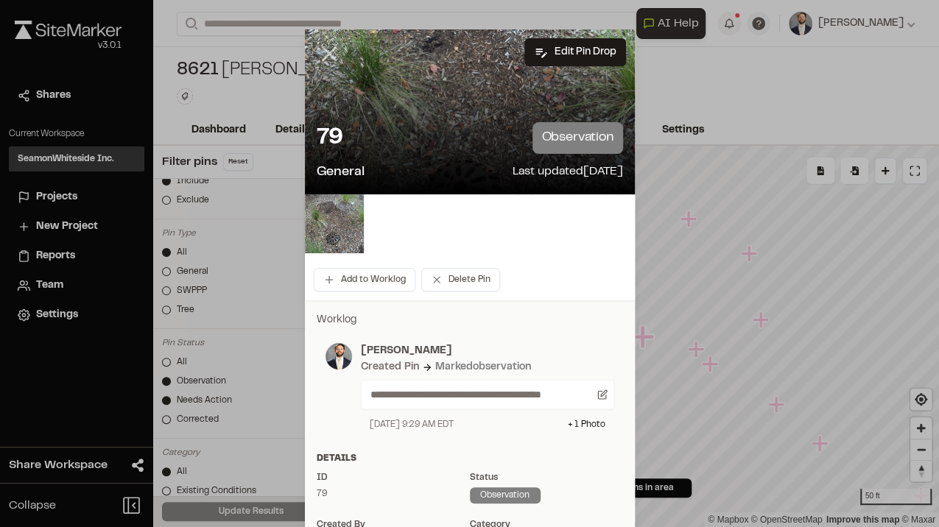
click at [323, 58] on icon at bounding box center [329, 53] width 25 height 25
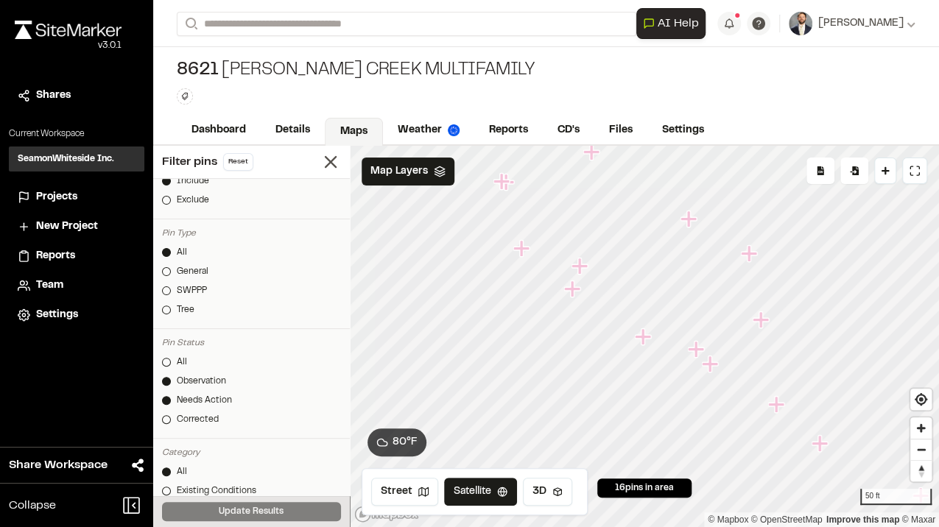
click at [569, 292] on icon "Map marker" at bounding box center [573, 289] width 19 height 19
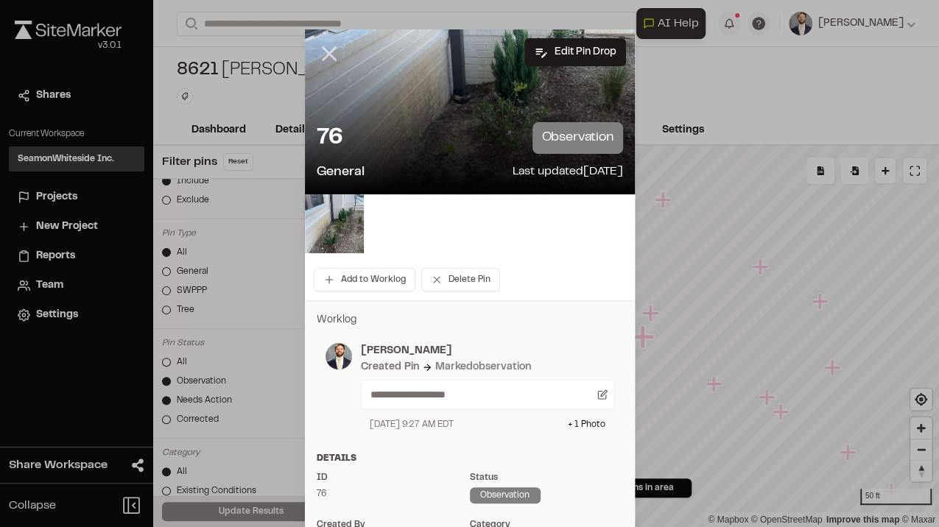
click at [324, 60] on icon at bounding box center [329, 53] width 25 height 25
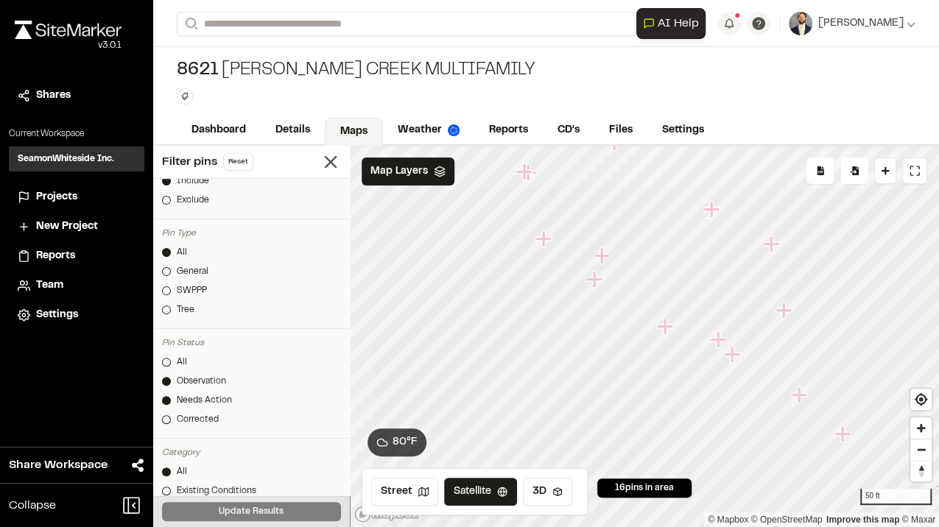
click at [719, 339] on icon "Map marker" at bounding box center [718, 339] width 16 height 16
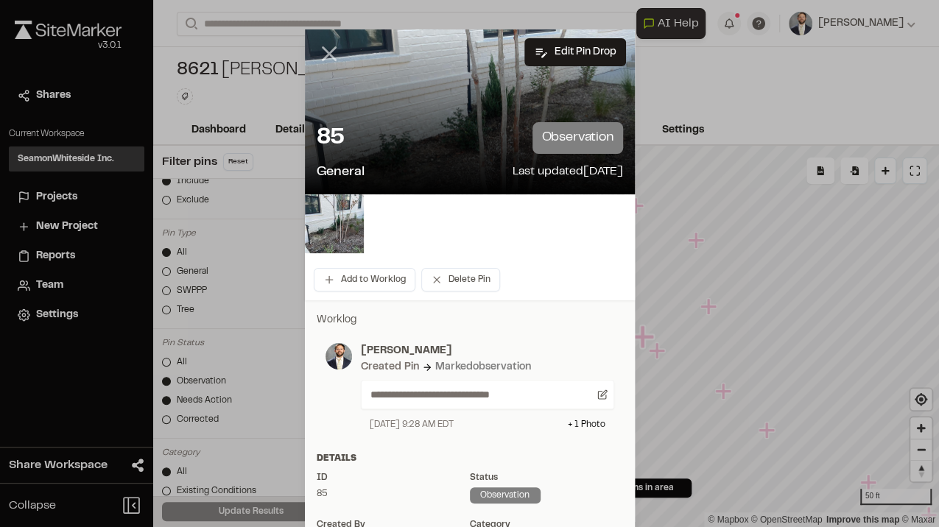
click at [322, 57] on line at bounding box center [328, 54] width 13 height 13
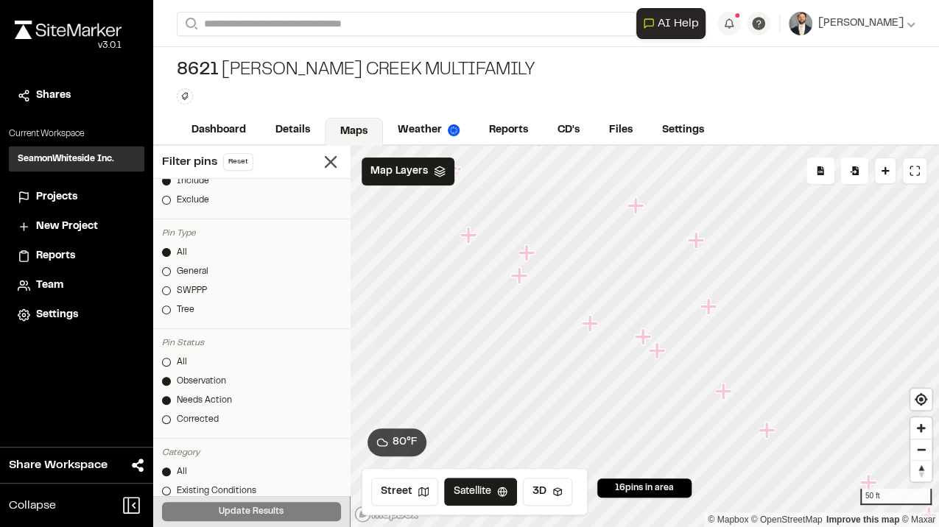
click at [590, 322] on icon "Map marker" at bounding box center [590, 323] width 16 height 16
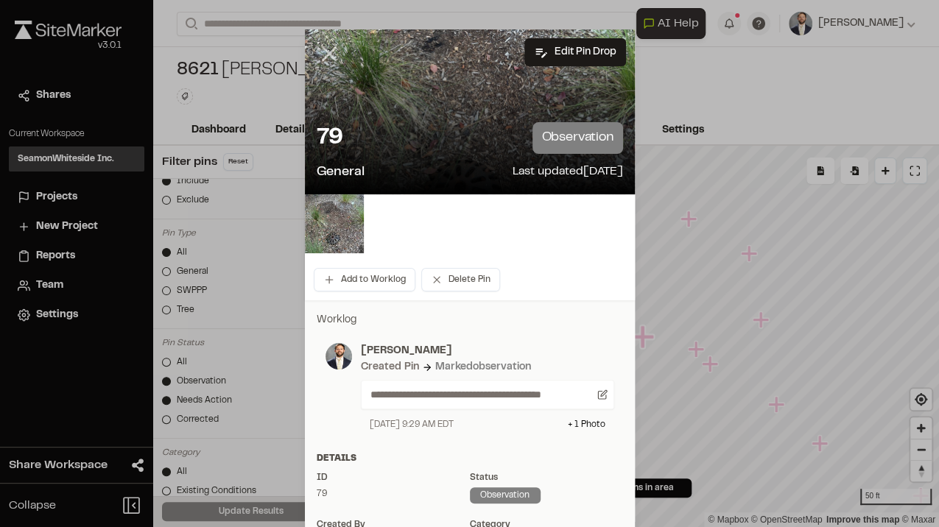
click at [320, 54] on icon at bounding box center [329, 53] width 25 height 25
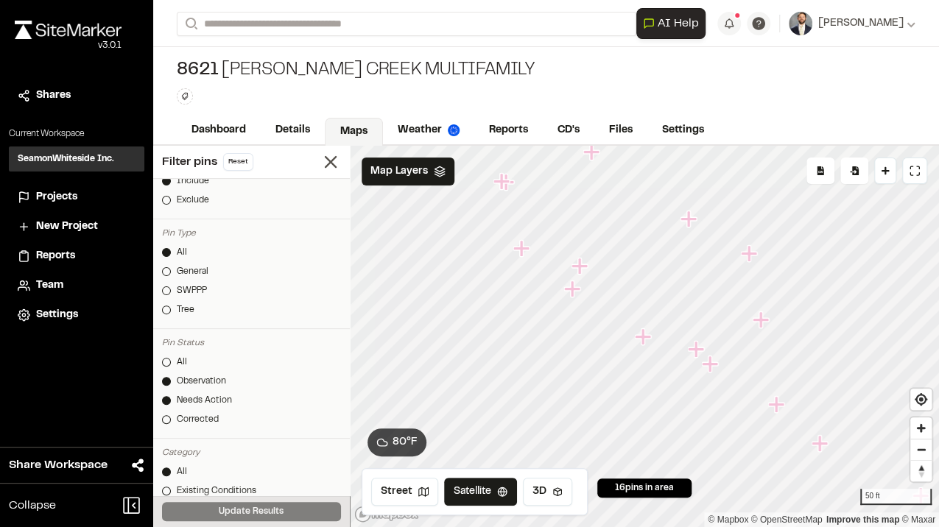
click at [573, 289] on icon "Map marker" at bounding box center [572, 289] width 16 height 16
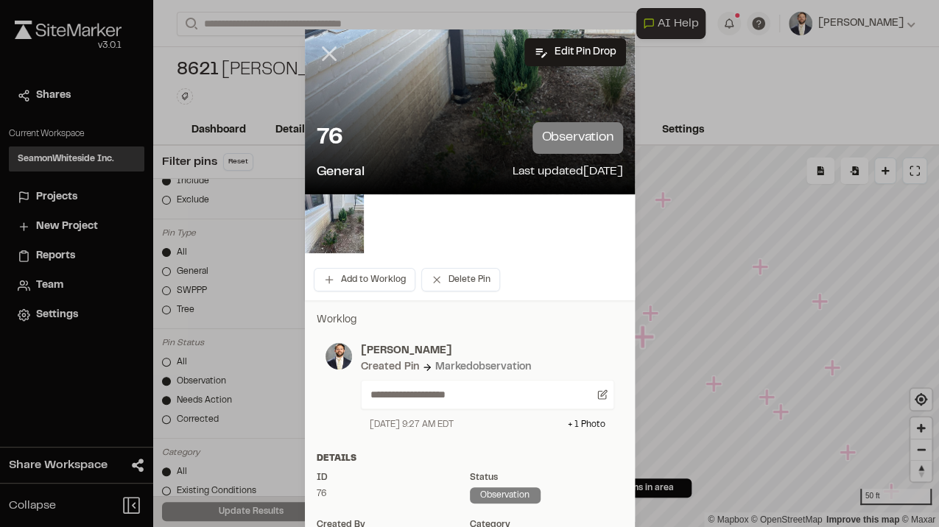
click at [329, 61] on icon at bounding box center [329, 53] width 25 height 25
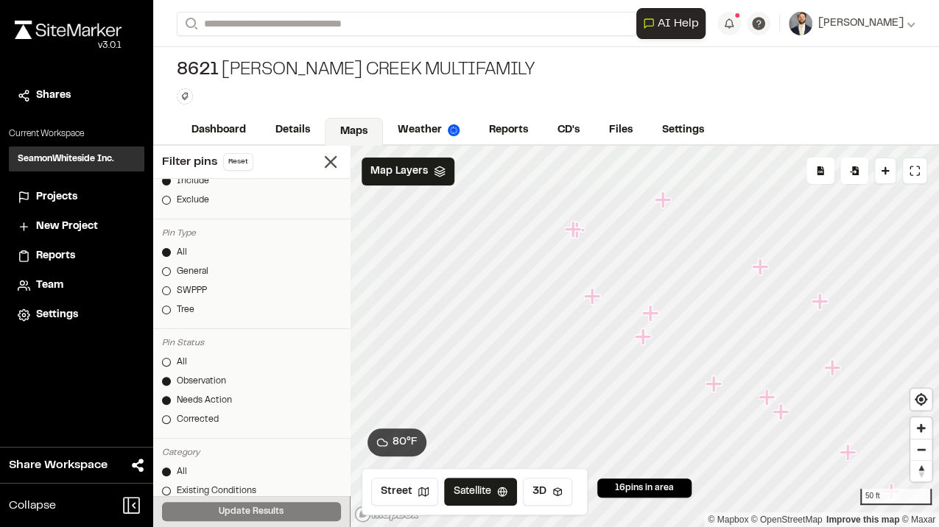
click at [650, 317] on icon "Map marker" at bounding box center [650, 313] width 16 height 16
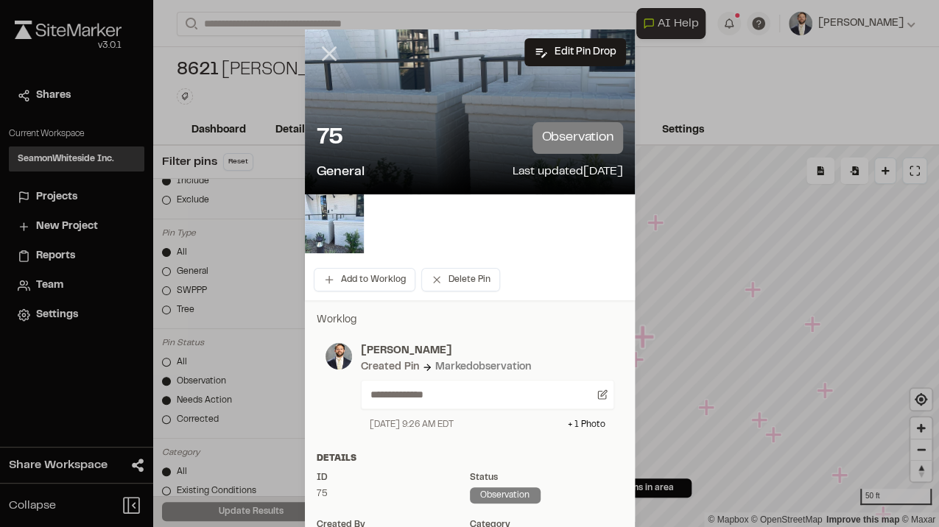
click at [325, 57] on icon at bounding box center [329, 53] width 25 height 25
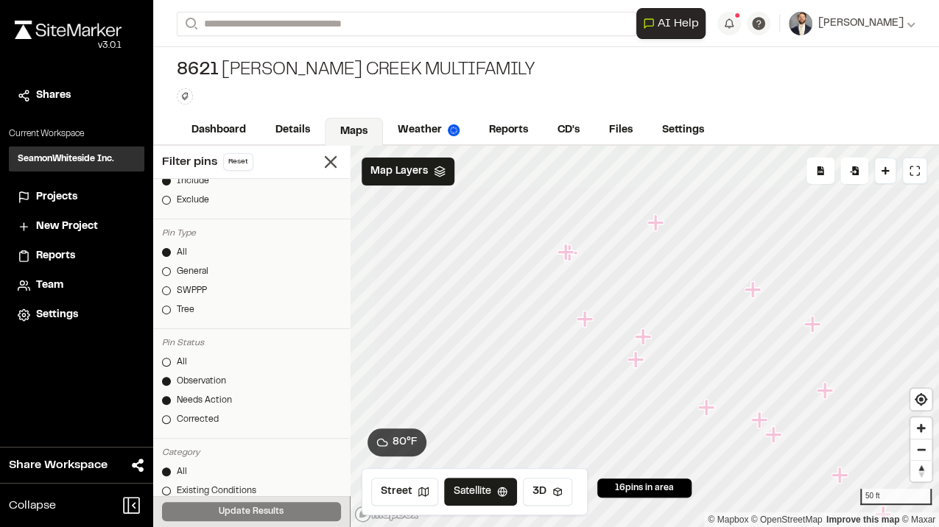
click at [582, 324] on icon "Map marker" at bounding box center [584, 319] width 16 height 16
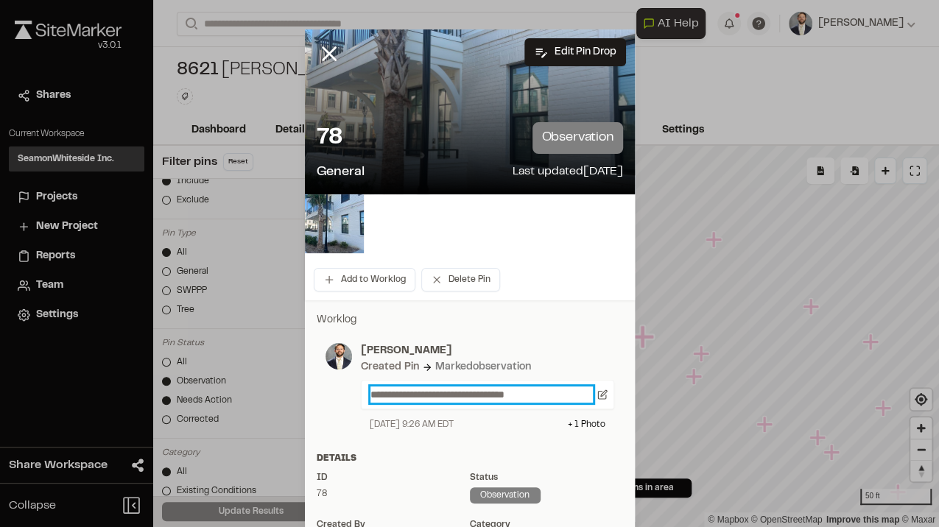
click at [561, 396] on p "**********" at bounding box center [481, 395] width 223 height 16
click at [320, 53] on icon at bounding box center [329, 53] width 25 height 25
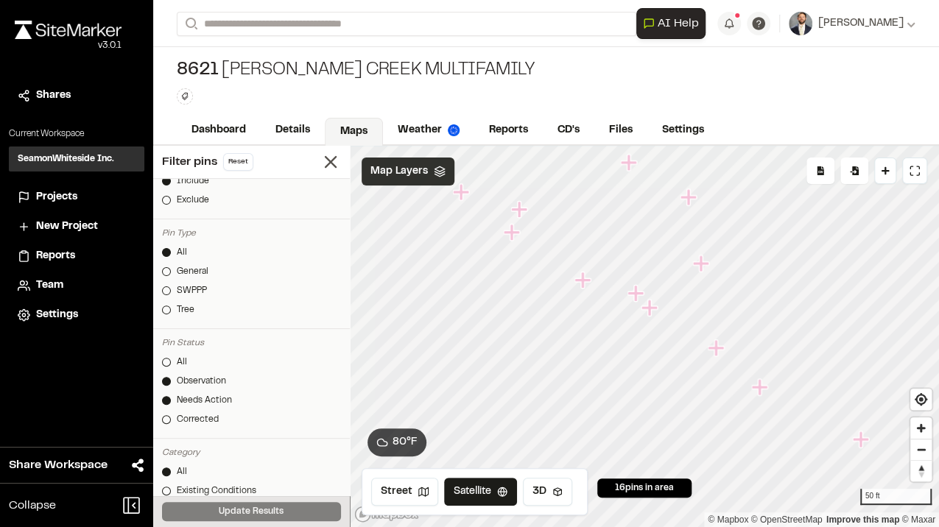
click at [434, 178] on div "Click to Drop Pin 16 pins in area Export Pins Available Datums Datums Apply Con…" at bounding box center [644, 336] width 589 height 381
click at [573, 218] on icon "Map marker" at bounding box center [573, 216] width 16 height 16
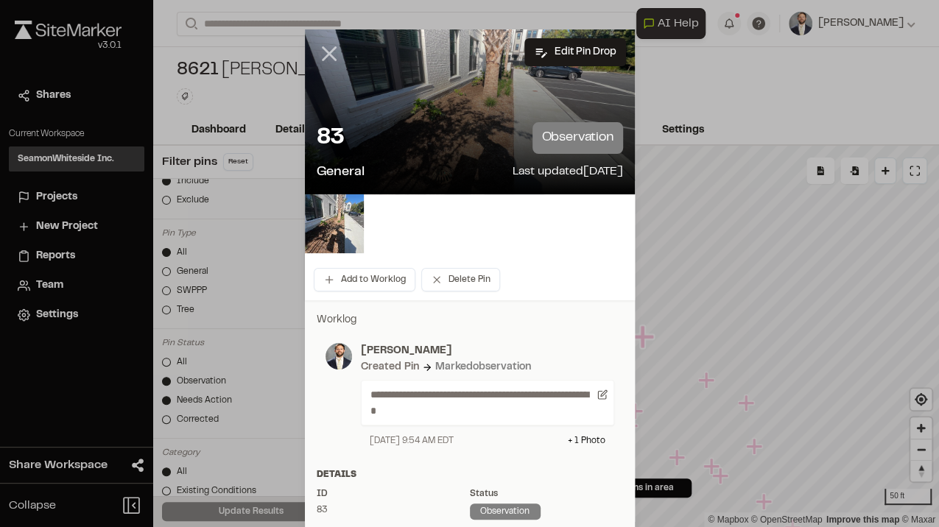
click at [322, 52] on icon at bounding box center [329, 53] width 25 height 25
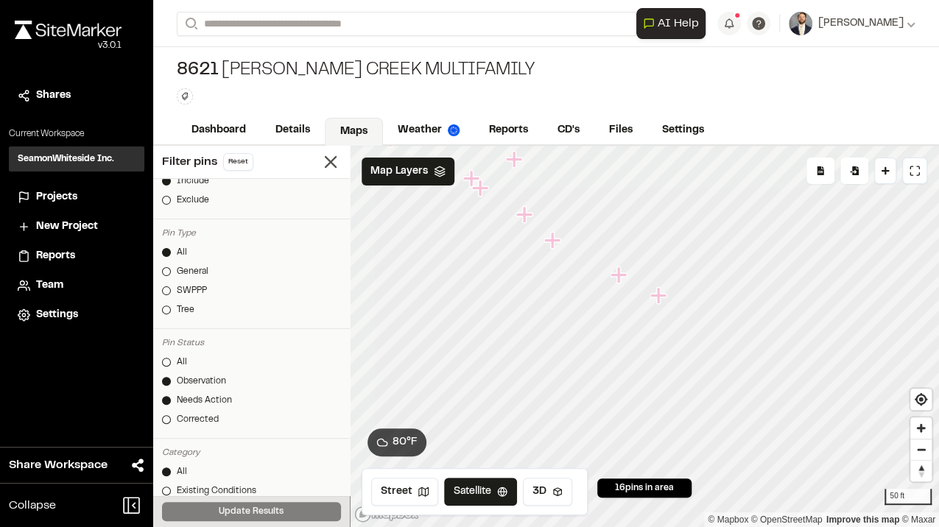
click at [658, 300] on icon "Map marker" at bounding box center [658, 295] width 16 height 16
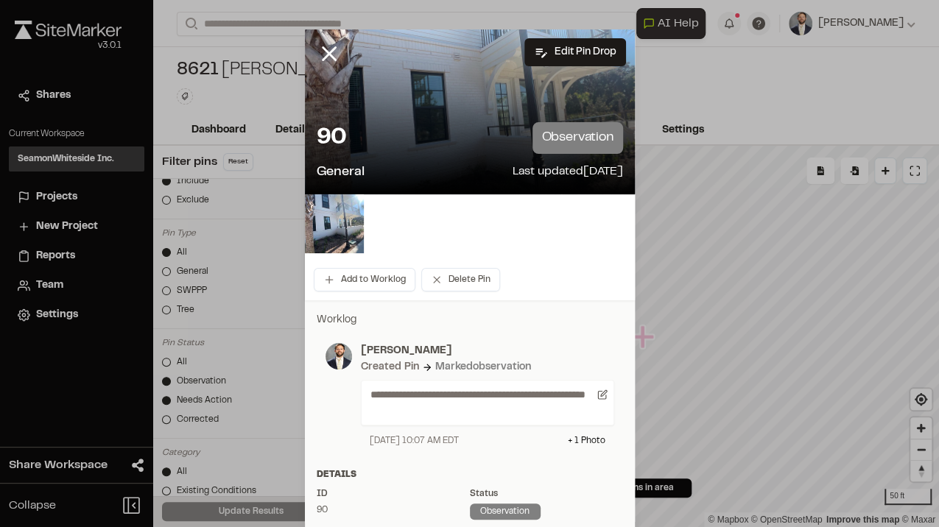
click at [327, 46] on icon at bounding box center [329, 53] width 25 height 25
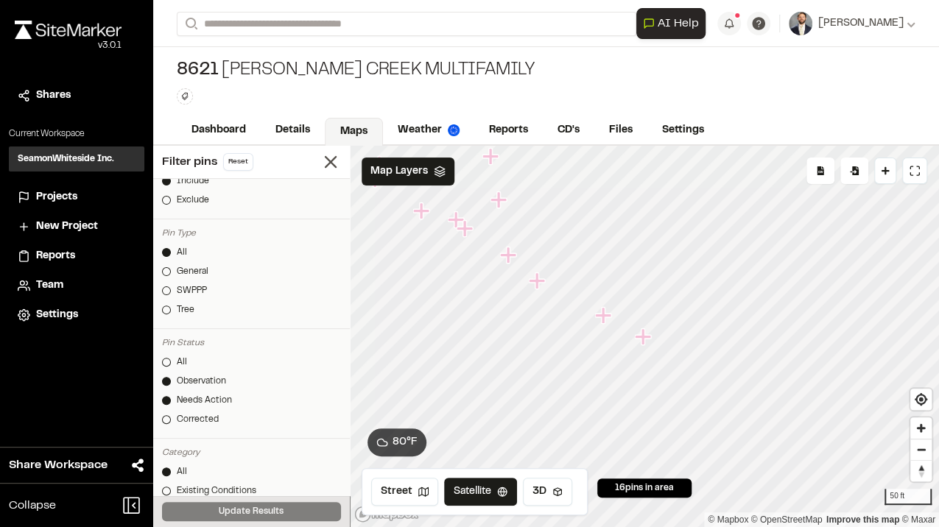
click at [602, 320] on icon "Map marker" at bounding box center [603, 315] width 16 height 16
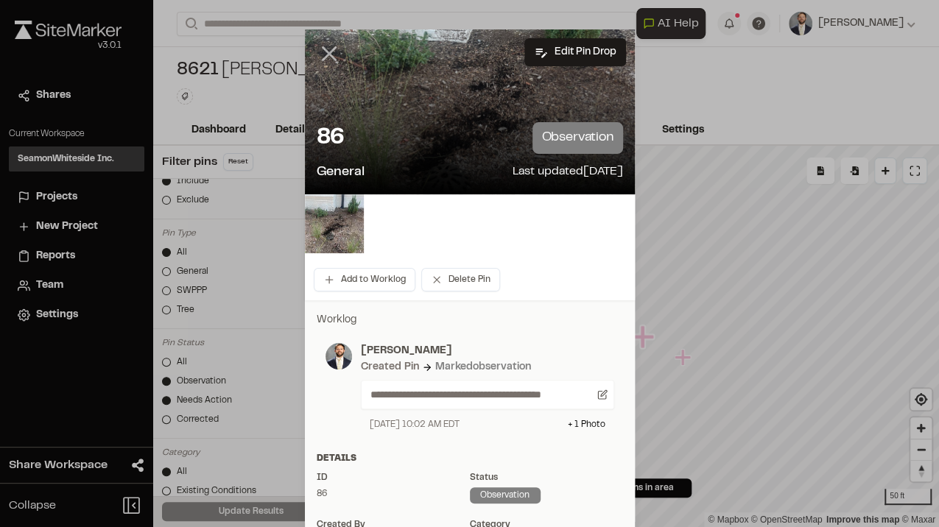
click at [331, 56] on icon at bounding box center [329, 53] width 25 height 25
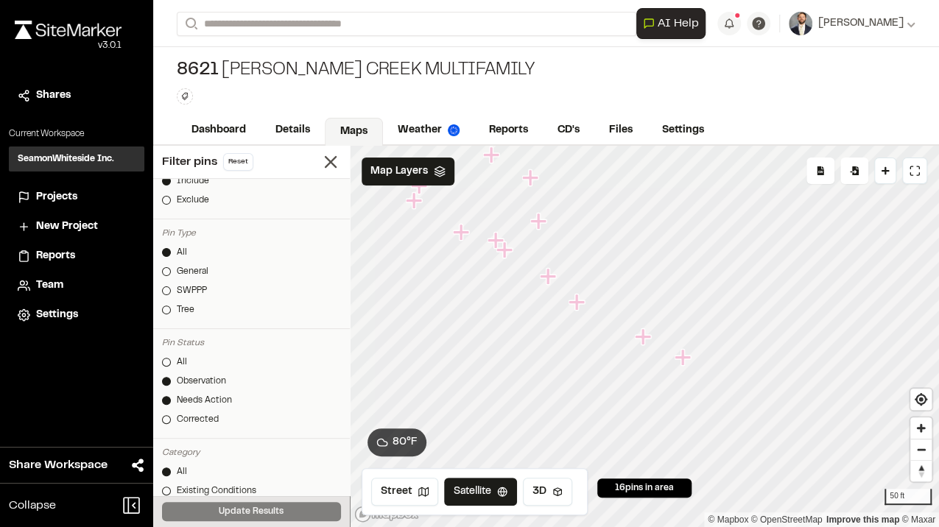
click at [579, 303] on icon "Map marker" at bounding box center [576, 302] width 16 height 16
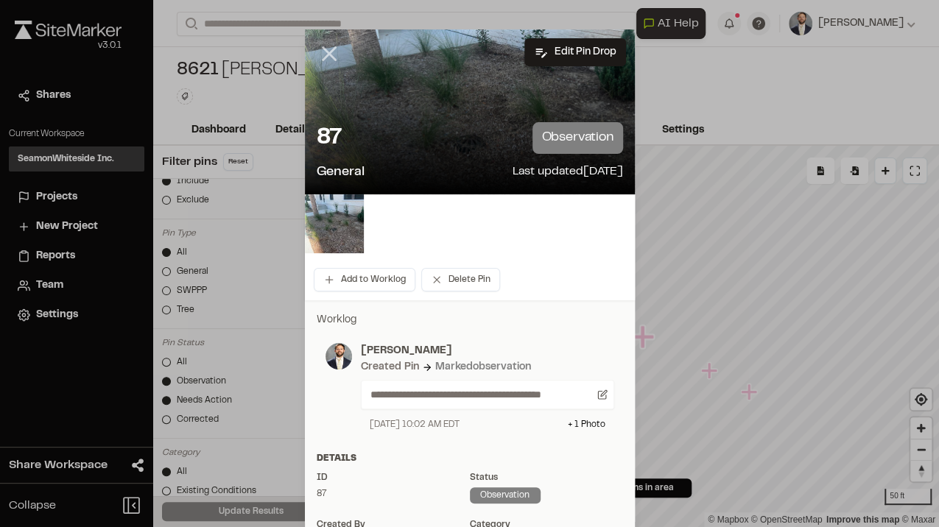
click at [320, 55] on icon at bounding box center [329, 53] width 25 height 25
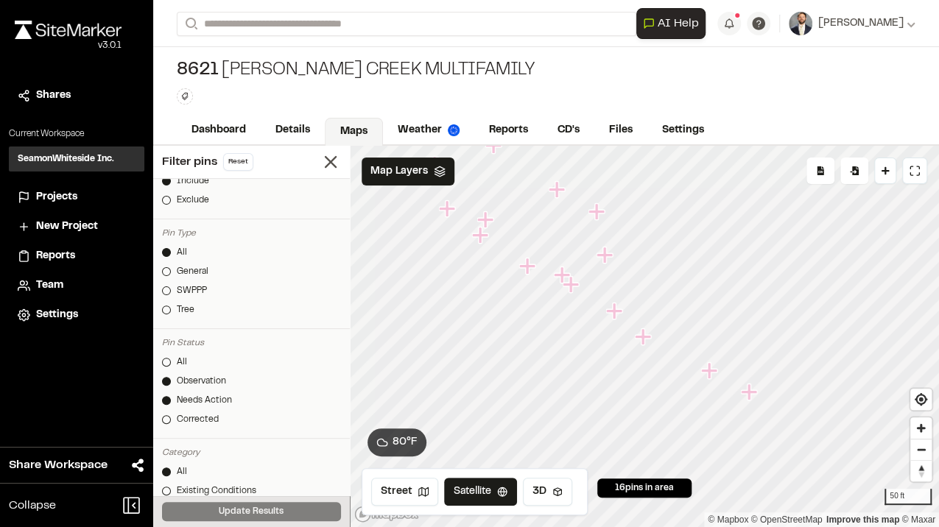
click at [616, 313] on icon "Map marker" at bounding box center [615, 311] width 19 height 19
click at [604, 306] on icon "Map marker" at bounding box center [603, 307] width 16 height 16
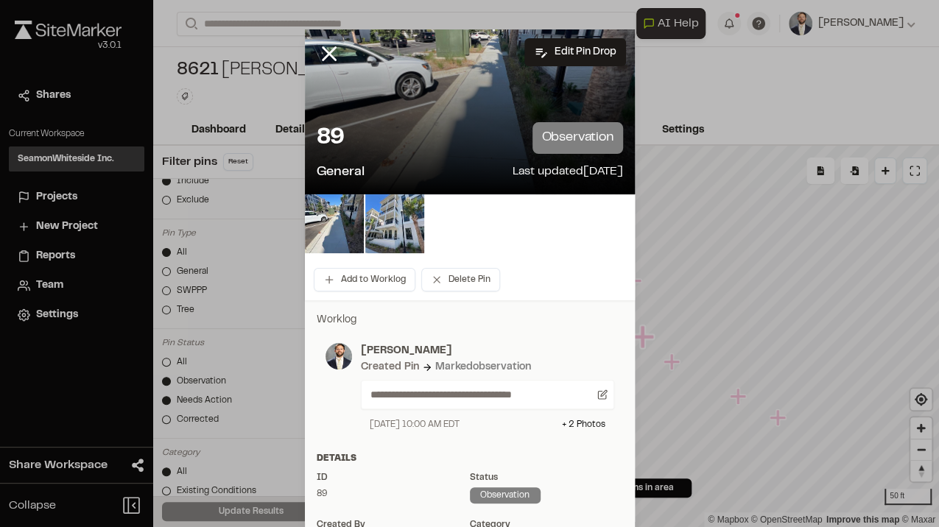
click at [312, 54] on div at bounding box center [340, 64] width 71 height 71
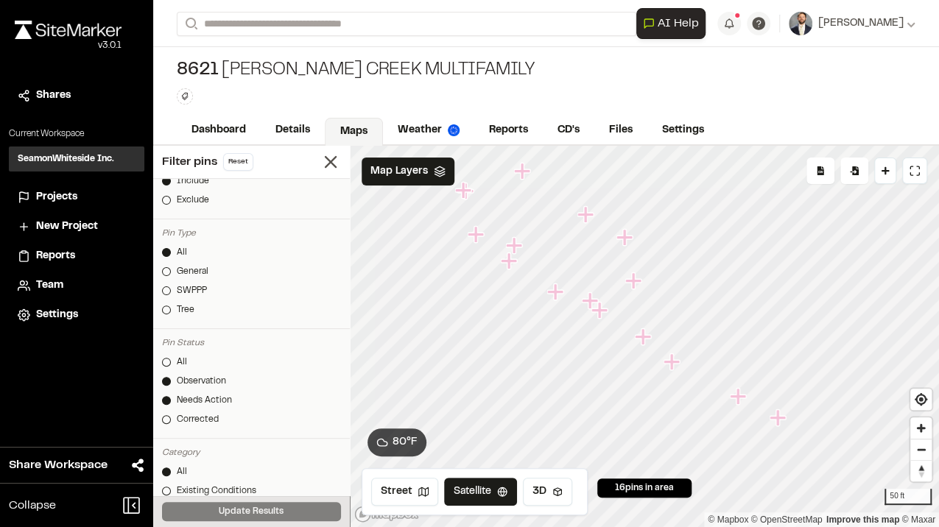
click at [314, 54] on div "8621 [PERSON_NAME] Creek Multifamily Type Enter or comma to add tag." at bounding box center [546, 81] width 786 height 69
click at [609, 310] on icon "Map marker" at bounding box center [610, 314] width 16 height 16
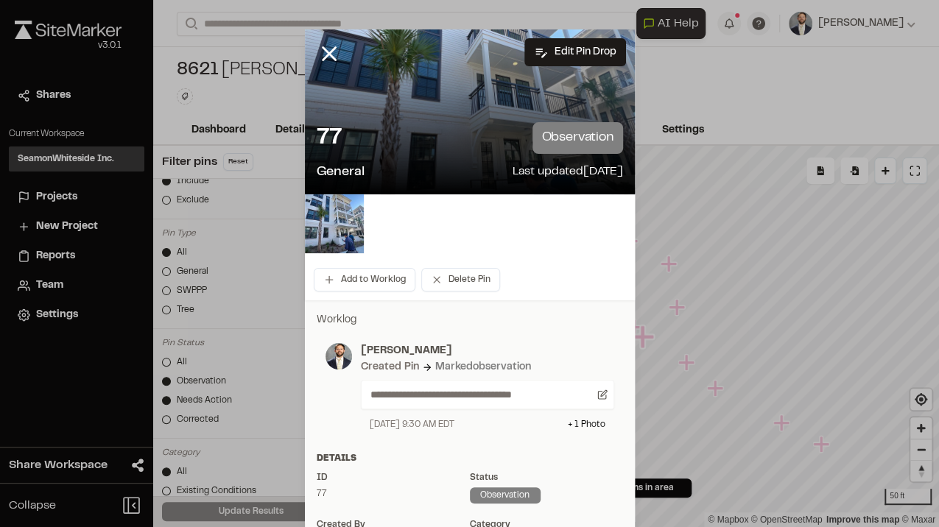
click at [309, 55] on div at bounding box center [340, 64] width 71 height 71
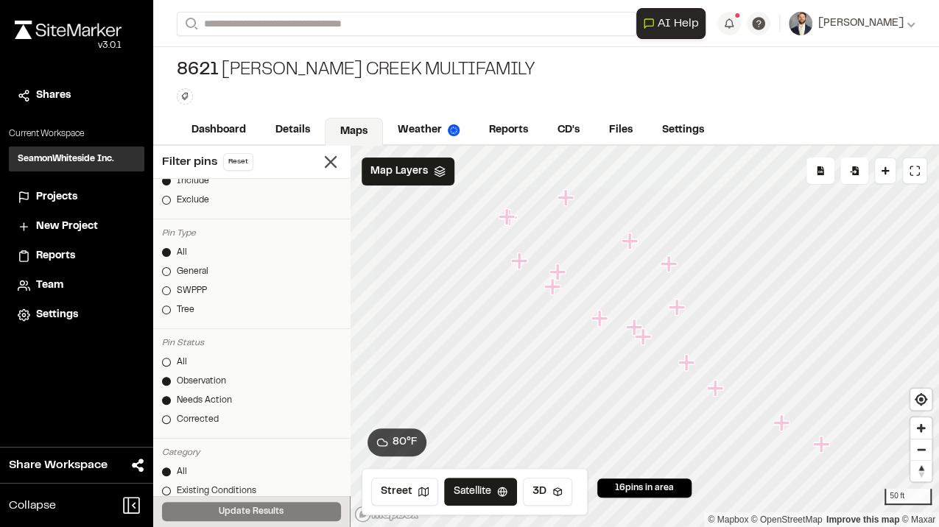
click at [327, 53] on div "8621 [PERSON_NAME] Creek Multifamily Type Enter or comma to add tag." at bounding box center [546, 81] width 786 height 69
click at [631, 328] on icon "Map marker" at bounding box center [635, 327] width 19 height 19
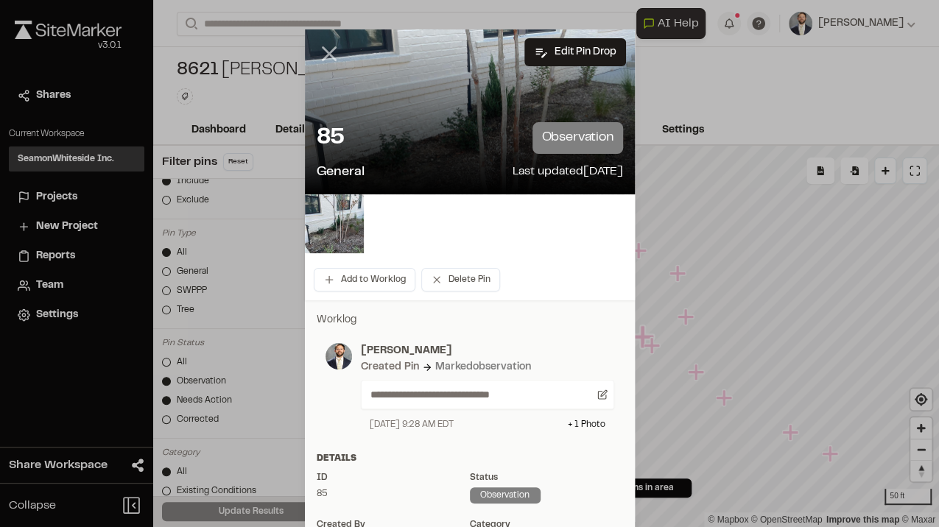
click at [322, 46] on icon at bounding box center [329, 53] width 25 height 25
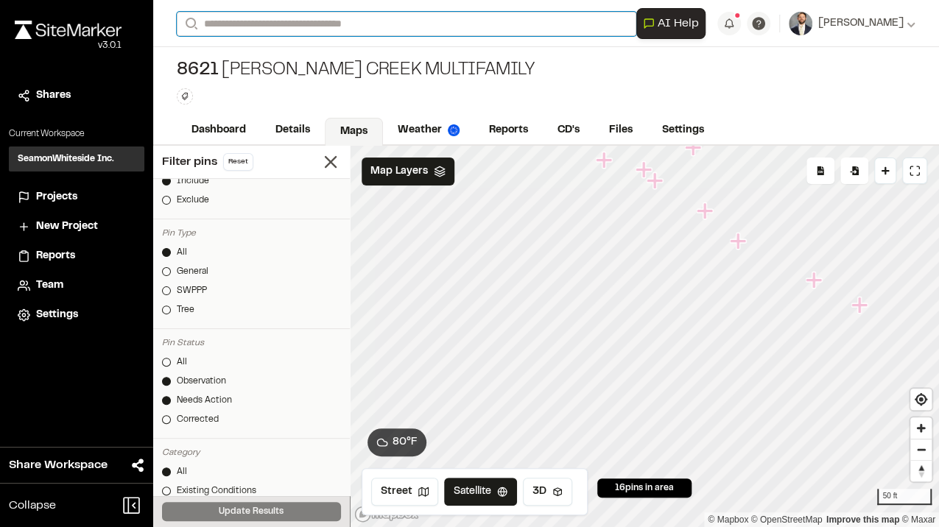
click at [323, 21] on input "Search" at bounding box center [406, 24] width 459 height 24
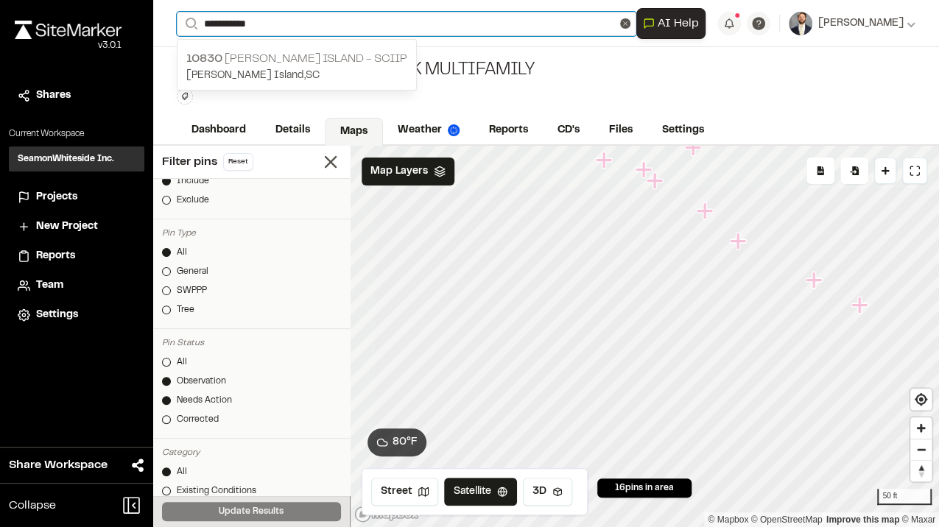
type input "**********"
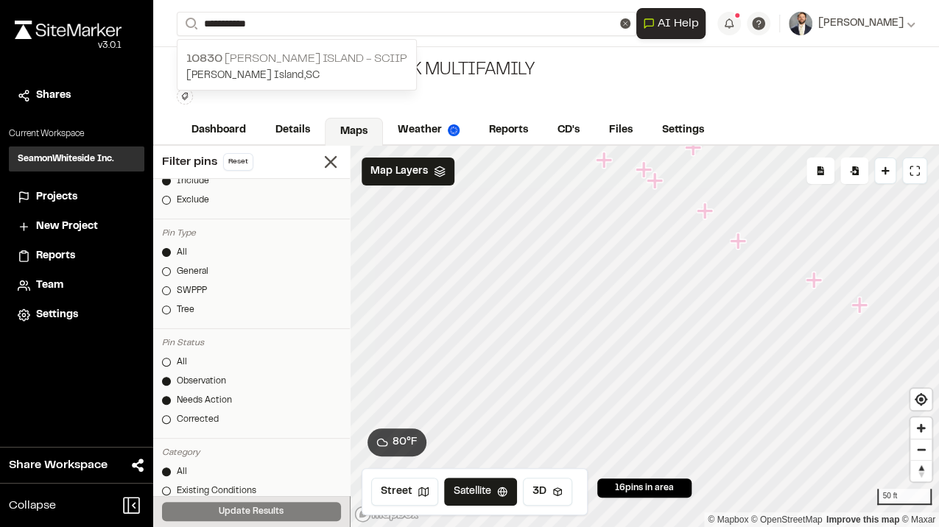
click at [317, 47] on div "10830 [PERSON_NAME] Island - SCIIP [PERSON_NAME][GEOGRAPHIC_DATA] , [GEOGRAPHIC…" at bounding box center [296, 67] width 239 height 46
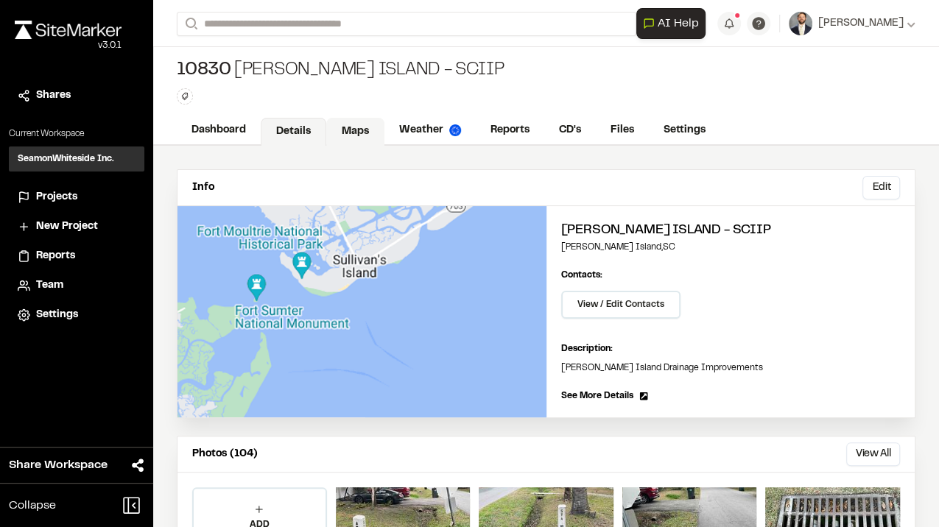
click at [359, 128] on link "Maps" at bounding box center [355, 132] width 58 height 28
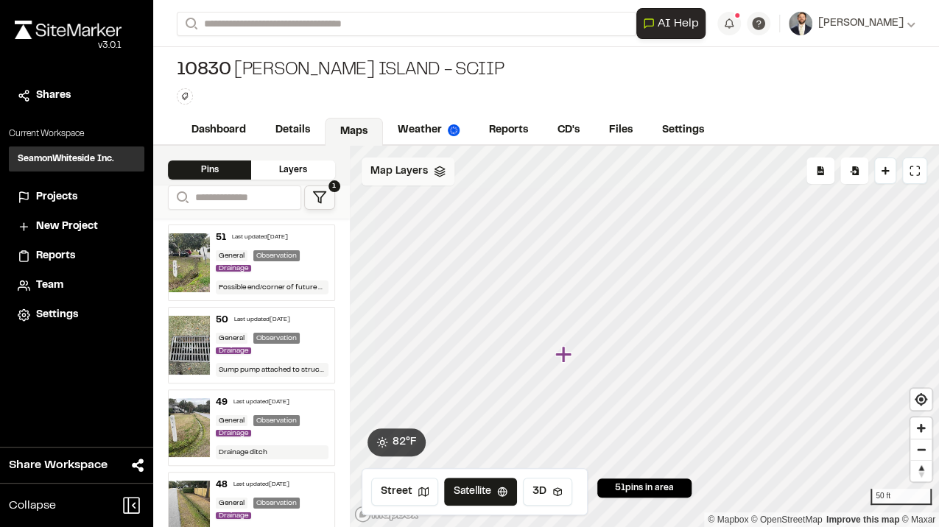
click at [404, 172] on span "Map Layers" at bounding box center [398, 171] width 57 height 16
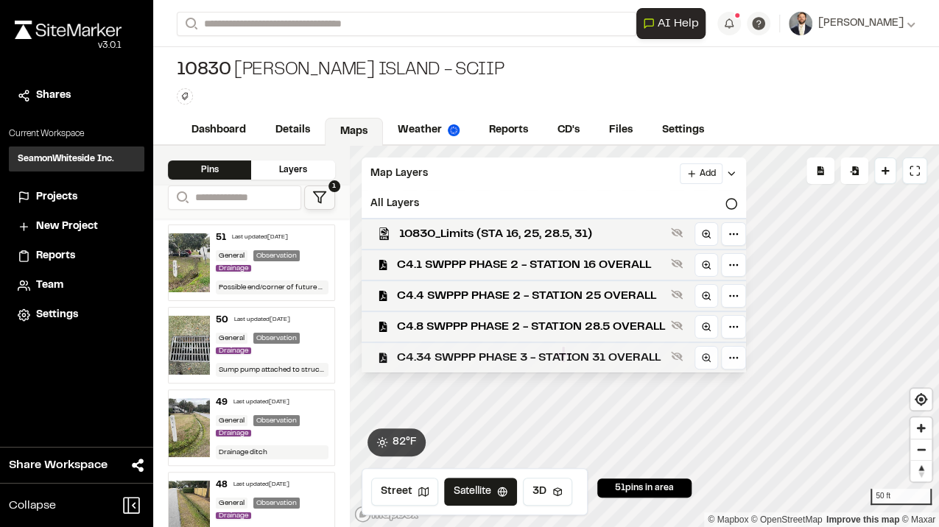
click at [548, 361] on span "C4.34 SWPPP PHASE 3 - STATION 31 OVERALL" at bounding box center [531, 358] width 268 height 18
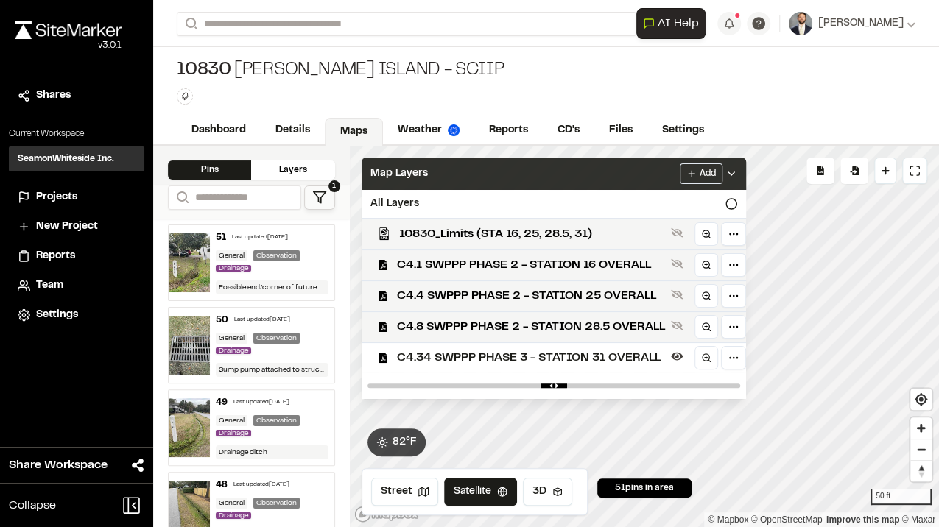
click at [520, 172] on div "Map Layers Add" at bounding box center [554, 174] width 384 height 32
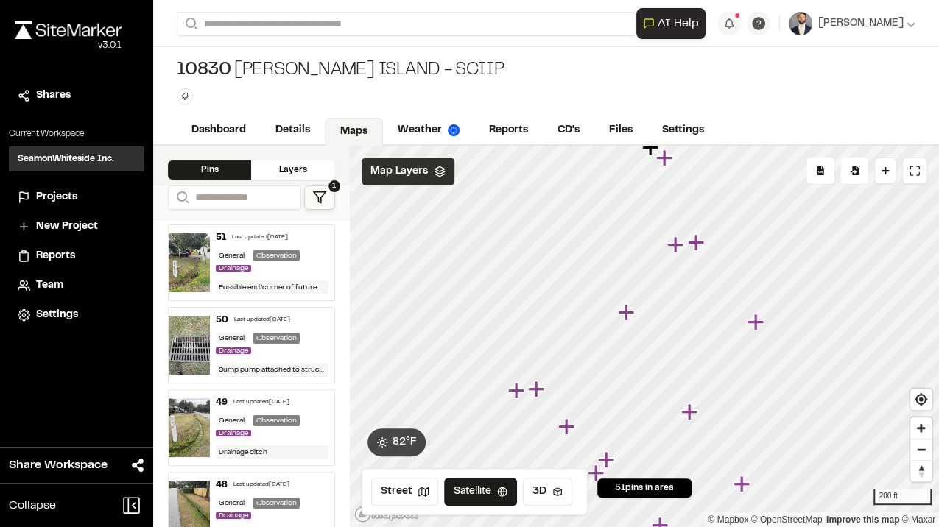
click at [434, 174] on polyline at bounding box center [439, 175] width 10 height 2
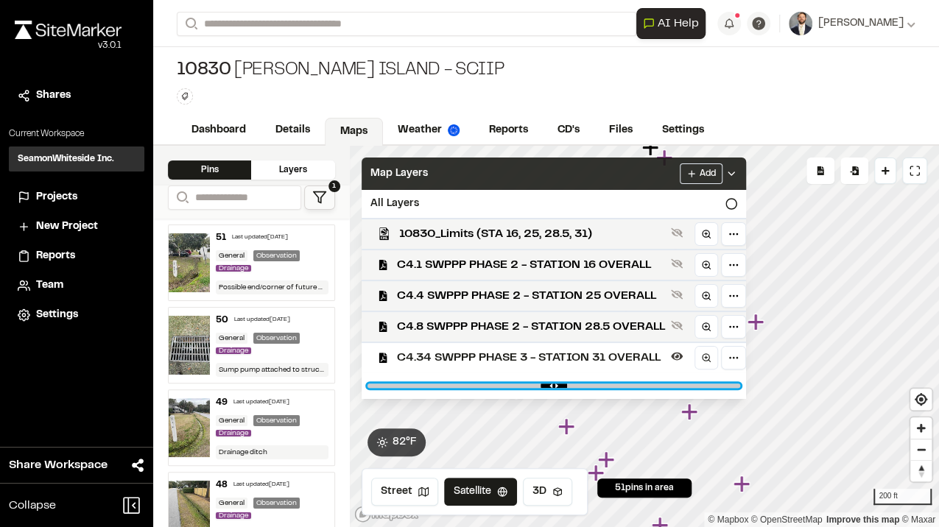
type input "****"
click at [504, 387] on input "range" at bounding box center [553, 386] width 373 height 4
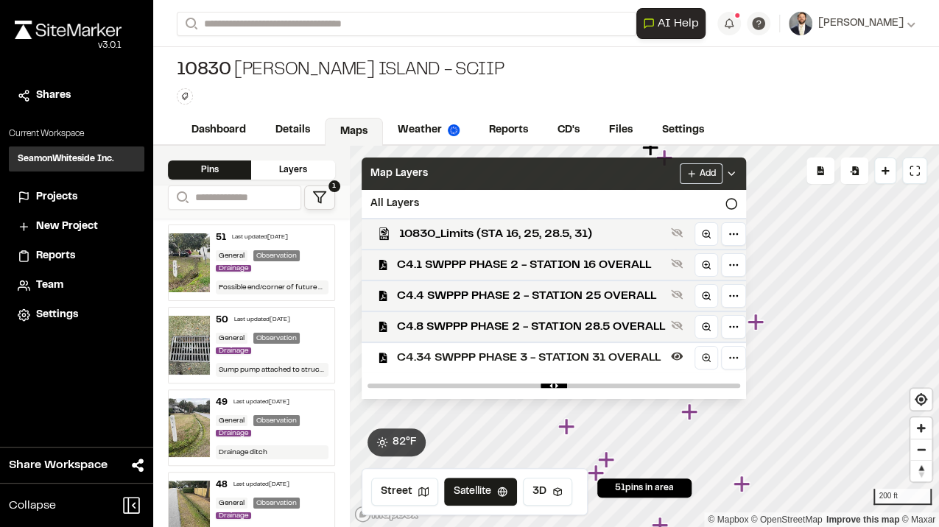
click at [633, 177] on div "Map Layers Add" at bounding box center [554, 174] width 384 height 32
